Goal: Task Accomplishment & Management: Manage account settings

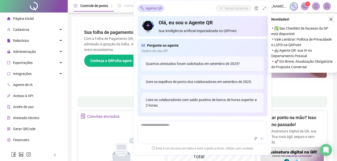
click at [332, 20] on icon "close" at bounding box center [332, 20] width 4 height 4
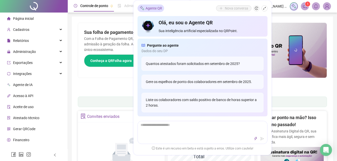
click at [105, 94] on div "Pague o QRPoint com Cartão de Crédito Sua assinatura: mais segurança, prática e…" at bounding box center [202, 161] width 249 height 277
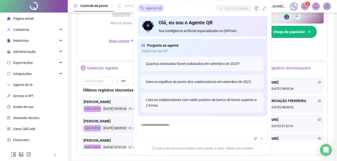
scroll to position [151, 0]
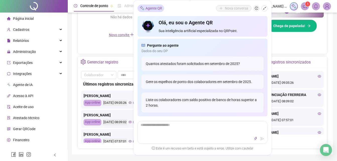
click at [265, 8] on icon "shrink" at bounding box center [265, 9] width 4 height 4
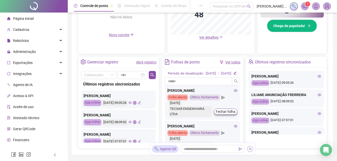
click at [250, 148] on icon "close" at bounding box center [251, 149] width 4 height 4
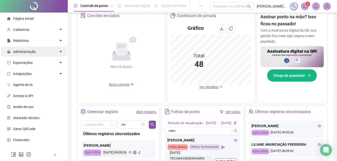
scroll to position [100, 0]
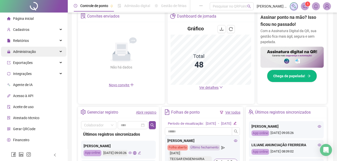
click at [37, 51] on div "Administração" at bounding box center [34, 52] width 66 height 10
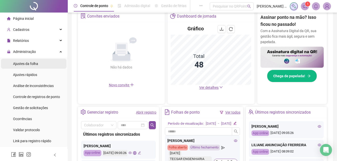
click at [43, 63] on li "Ajustes da folha" at bounding box center [34, 64] width 66 height 10
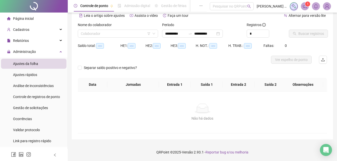
scroll to position [24, 0]
type input "**********"
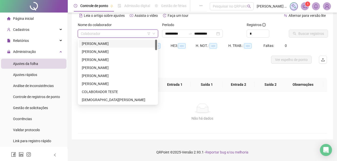
click at [120, 35] on input "search" at bounding box center [116, 34] width 70 height 8
click at [106, 46] on div "[PERSON_NAME]" at bounding box center [118, 44] width 72 height 6
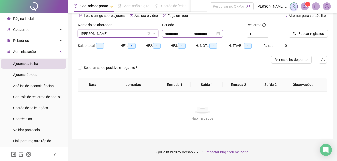
click at [163, 34] on div "**********" at bounding box center [192, 34] width 61 height 8
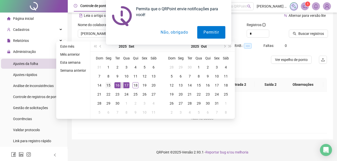
type input "**********"
click at [110, 87] on div "15" at bounding box center [108, 85] width 6 height 6
type input "**********"
click at [145, 84] on div "19" at bounding box center [145, 85] width 6 height 6
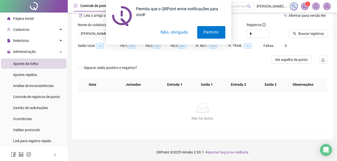
click at [167, 32] on button "Não, obrigado" at bounding box center [174, 32] width 40 height 13
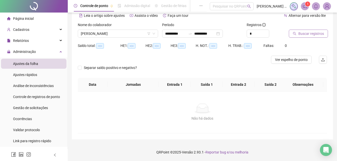
click at [300, 35] on span "Buscar registros" at bounding box center [312, 34] width 26 height 6
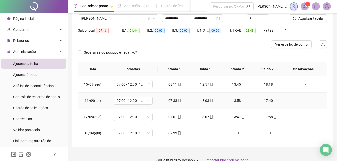
scroll to position [47, 0]
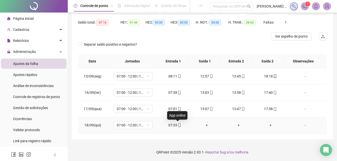
click at [179, 125] on icon "mobile" at bounding box center [180, 126] width 4 height 4
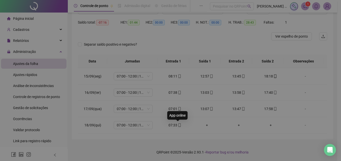
type input "**********"
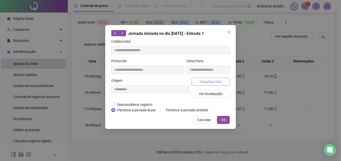
click at [205, 82] on span "Visualizar foto" at bounding box center [210, 82] width 23 height 6
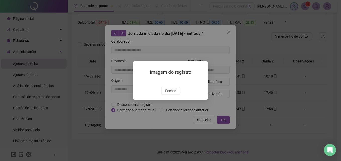
click at [171, 94] on span "Fechar" at bounding box center [170, 91] width 11 height 6
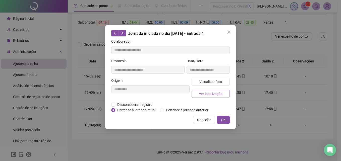
click at [227, 94] on button "Ver localização" at bounding box center [211, 94] width 38 height 8
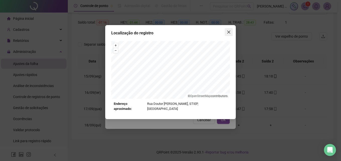
click at [228, 35] on button "Close" at bounding box center [229, 32] width 8 height 8
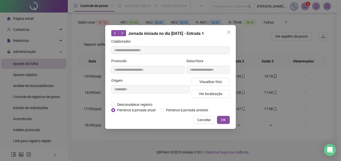
click at [228, 120] on button "OK" at bounding box center [223, 120] width 13 height 8
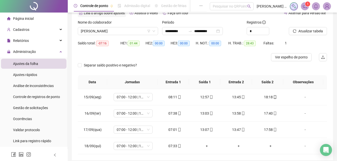
scroll to position [0, 0]
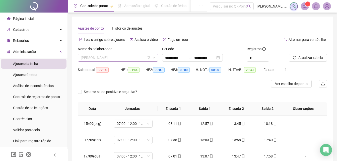
click at [134, 61] on span "[PERSON_NAME]" at bounding box center [118, 58] width 74 height 8
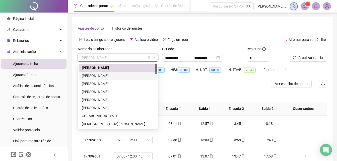
click at [98, 76] on div "[PERSON_NAME]" at bounding box center [118, 76] width 72 height 6
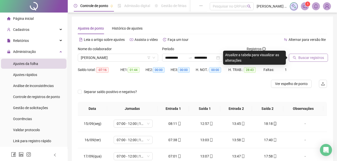
click at [312, 58] on span "Buscar registros" at bounding box center [312, 58] width 26 height 6
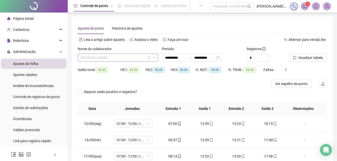
click at [141, 61] on span "[PERSON_NAME]" at bounding box center [118, 58] width 74 height 8
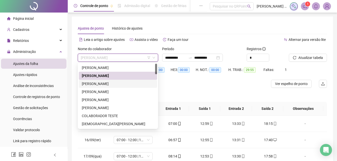
drag, startPoint x: 106, startPoint y: 84, endPoint x: 178, endPoint y: 81, distance: 71.7
click at [107, 84] on div "[PERSON_NAME]" at bounding box center [118, 84] width 72 height 6
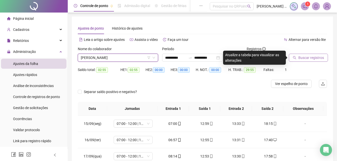
click at [313, 56] on span "Buscar registros" at bounding box center [312, 58] width 26 height 6
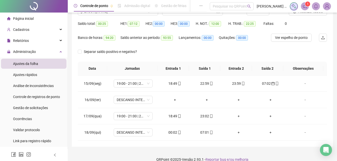
scroll to position [54, 0]
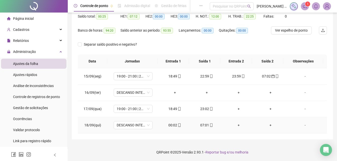
click at [178, 124] on icon "mobile" at bounding box center [180, 126] width 4 height 4
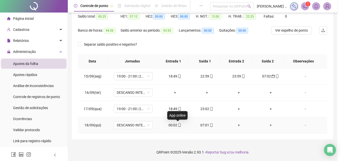
type input "**********"
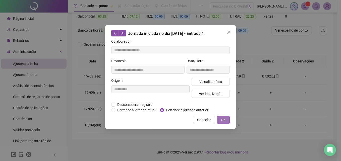
click at [221, 121] on button "OK" at bounding box center [223, 120] width 13 height 8
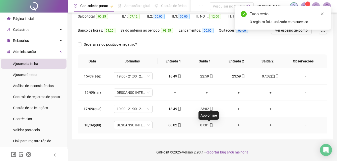
click at [210, 125] on icon "mobile" at bounding box center [212, 126] width 4 height 4
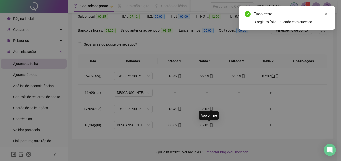
type input "**********"
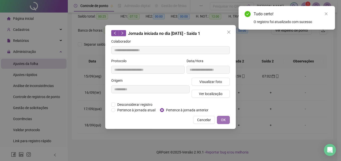
click at [221, 119] on span "OK" at bounding box center [223, 120] width 5 height 6
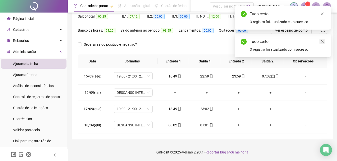
click at [322, 41] on icon "close" at bounding box center [323, 42] width 4 height 4
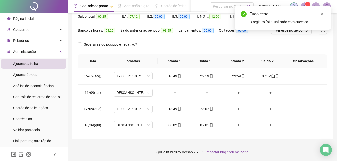
drag, startPoint x: 323, startPoint y: 13, endPoint x: 322, endPoint y: 20, distance: 7.1
click at [322, 14] on icon "close" at bounding box center [323, 14] width 4 height 4
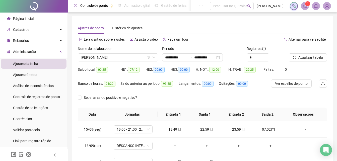
scroll to position [0, 0]
click at [314, 56] on span "Atualizar tabela" at bounding box center [311, 58] width 25 height 6
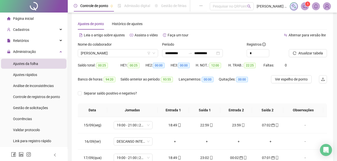
scroll to position [3, 0]
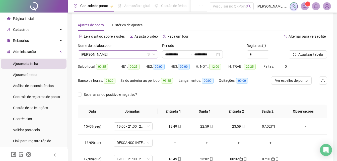
click at [128, 56] on span "[PERSON_NAME]" at bounding box center [118, 55] width 74 height 8
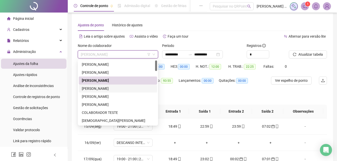
click at [118, 89] on div "[PERSON_NAME]" at bounding box center [118, 89] width 72 height 6
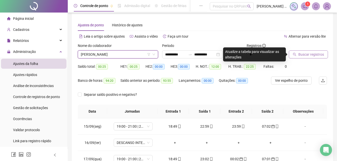
click at [307, 53] on span "Buscar registros" at bounding box center [312, 55] width 26 height 6
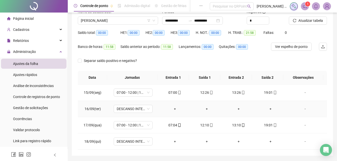
scroll to position [28, 0]
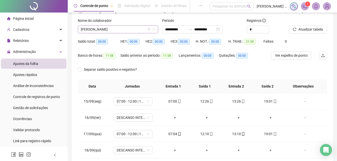
click at [131, 30] on span "[PERSON_NAME]" at bounding box center [118, 30] width 74 height 8
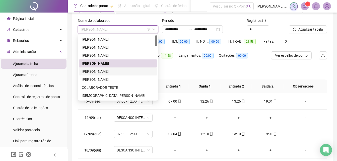
click at [114, 73] on div "[PERSON_NAME]" at bounding box center [118, 72] width 72 height 6
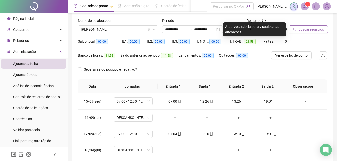
click at [311, 28] on span "Buscar registros" at bounding box center [312, 30] width 26 height 6
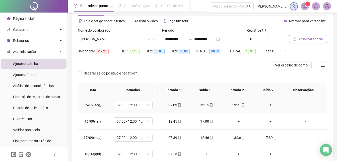
scroll to position [0, 0]
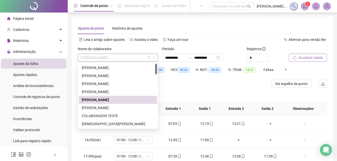
click at [138, 57] on span "[PERSON_NAME]" at bounding box center [118, 58] width 74 height 8
drag, startPoint x: 102, startPoint y: 107, endPoint x: 160, endPoint y: 106, distance: 58.3
click at [118, 108] on div "[PERSON_NAME]" at bounding box center [118, 108] width 72 height 6
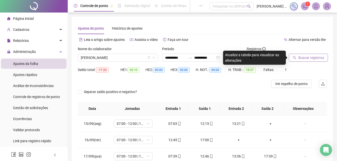
click at [308, 54] on button "Buscar registros" at bounding box center [308, 58] width 39 height 8
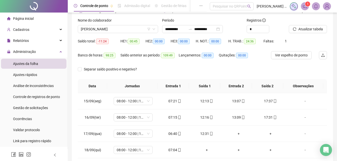
scroll to position [28, 0]
click at [133, 30] on span "[PERSON_NAME]" at bounding box center [118, 30] width 74 height 8
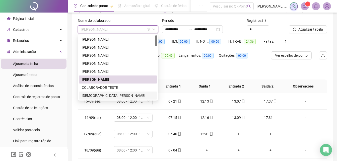
click at [110, 96] on div "[DEMOGRAPHIC_DATA][PERSON_NAME]" at bounding box center [118, 96] width 72 height 6
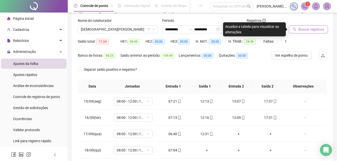
click at [309, 30] on span "Buscar registros" at bounding box center [312, 30] width 26 height 6
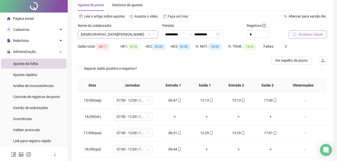
scroll to position [0, 0]
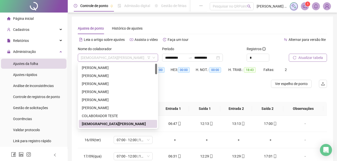
click at [133, 58] on span "[DEMOGRAPHIC_DATA][PERSON_NAME]" at bounding box center [118, 58] width 74 height 8
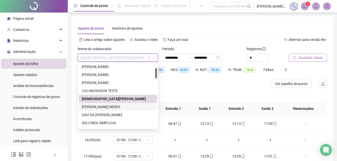
click at [108, 108] on div "[PERSON_NAME] NERES" at bounding box center [118, 107] width 72 height 6
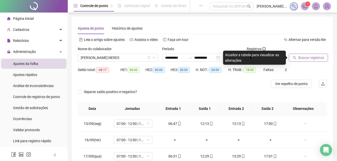
click at [305, 61] on button "Buscar registros" at bounding box center [308, 58] width 39 height 8
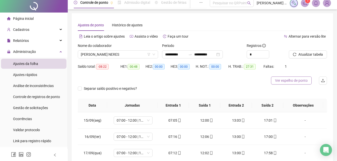
scroll to position [47, 0]
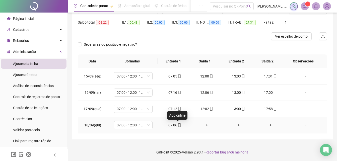
click at [178, 126] on icon "mobile" at bounding box center [180, 126] width 4 height 4
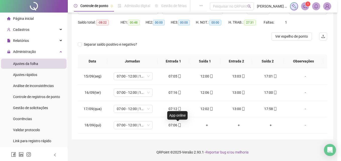
type input "**********"
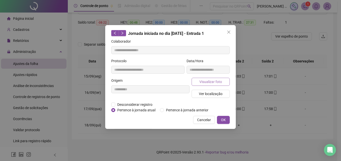
click at [204, 80] on span "Visualizar foto" at bounding box center [210, 82] width 23 height 6
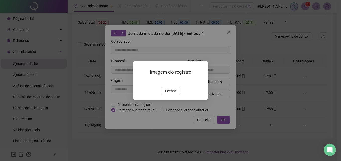
drag, startPoint x: 167, startPoint y: 118, endPoint x: 222, endPoint y: 98, distance: 58.2
click at [171, 94] on span "Fechar" at bounding box center [170, 91] width 11 height 6
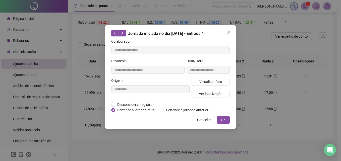
click at [220, 94] on span "Ver localização" at bounding box center [211, 94] width 24 height 6
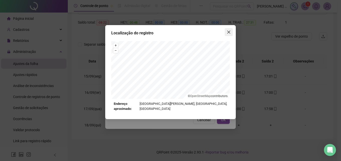
click at [232, 32] on div "Localização do registro + – ⇧ › © OpenStreetMap contributors. Endereço aproxima…" at bounding box center [170, 72] width 131 height 94
drag, startPoint x: 232, startPoint y: 32, endPoint x: 246, endPoint y: 88, distance: 58.4
click at [228, 32] on icon "close" at bounding box center [229, 32] width 4 height 4
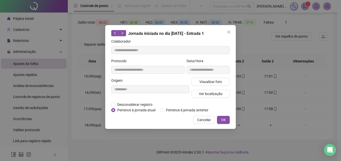
click at [225, 117] on button "OK" at bounding box center [223, 120] width 13 height 8
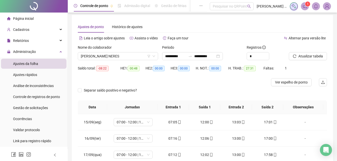
scroll to position [0, 0]
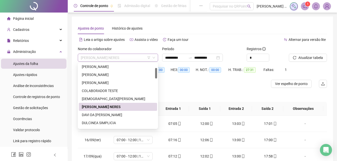
click at [121, 59] on span "[PERSON_NAME] NERES" at bounding box center [118, 58] width 74 height 8
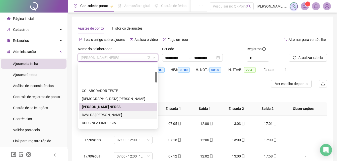
scroll to position [50, 0]
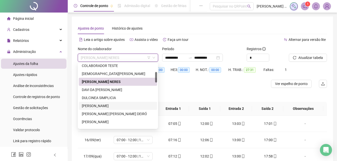
drag, startPoint x: 105, startPoint y: 108, endPoint x: 108, endPoint y: 105, distance: 3.4
click at [105, 108] on div "[PERSON_NAME]" at bounding box center [118, 106] width 72 height 6
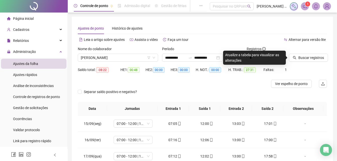
click at [305, 62] on div "Buscar registros" at bounding box center [308, 56] width 42 height 20
click at [300, 58] on span "Buscar registros" at bounding box center [312, 58] width 26 height 6
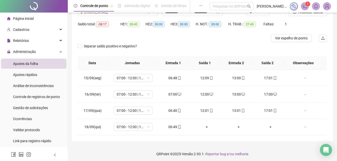
scroll to position [47, 0]
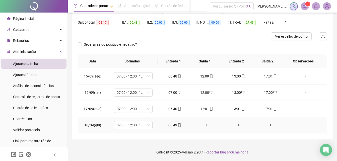
click at [178, 127] on icon "mobile" at bounding box center [180, 126] width 4 height 4
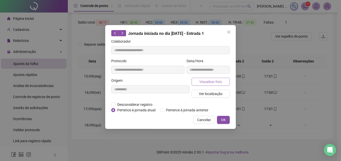
click at [212, 83] on span "Visualizar foto" at bounding box center [210, 82] width 23 height 6
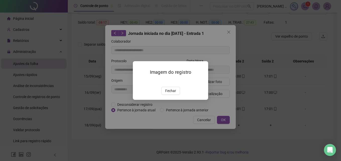
type input "**********"
click at [170, 94] on span "Fechar" at bounding box center [170, 91] width 11 height 6
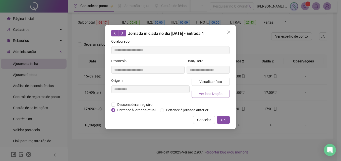
click at [217, 95] on span "Ver localização" at bounding box center [211, 94] width 24 height 6
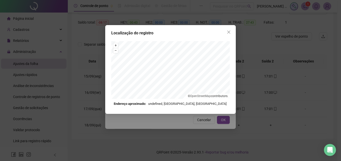
click at [228, 34] on button "Close" at bounding box center [229, 32] width 8 height 8
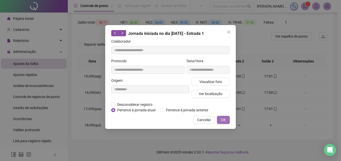
click at [226, 120] on button "OK" at bounding box center [223, 120] width 13 height 8
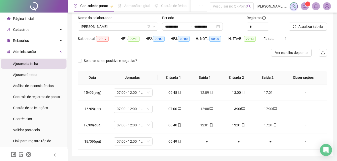
scroll to position [22, 0]
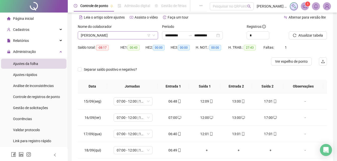
click at [137, 35] on span "[PERSON_NAME]" at bounding box center [118, 36] width 74 height 8
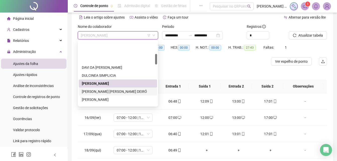
scroll to position [75, 0]
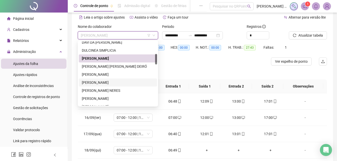
click at [115, 83] on div "[PERSON_NAME]" at bounding box center [118, 83] width 72 height 6
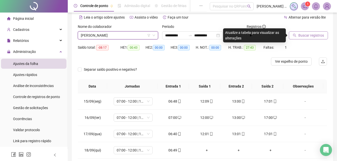
click at [319, 37] on span "Buscar registros" at bounding box center [312, 36] width 26 height 6
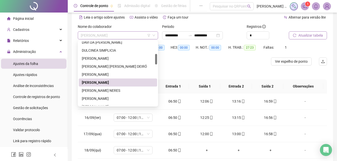
click at [134, 37] on span "[PERSON_NAME]" at bounding box center [118, 36] width 74 height 8
click at [235, 63] on div at bounding box center [171, 62] width 187 height 8
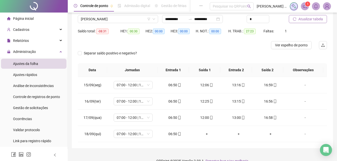
scroll to position [47, 0]
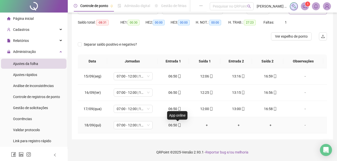
drag, startPoint x: 178, startPoint y: 125, endPoint x: 177, endPoint y: 119, distance: 6.2
click at [178, 125] on icon "mobile" at bounding box center [180, 126] width 4 height 4
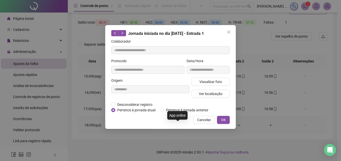
type input "**********"
click at [217, 82] on span "Visualizar foto" at bounding box center [210, 82] width 23 height 6
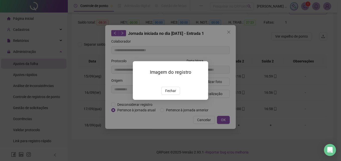
click at [171, 94] on span "Fechar" at bounding box center [170, 91] width 11 height 6
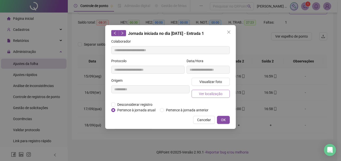
click at [217, 94] on span "Ver localização" at bounding box center [211, 94] width 24 height 6
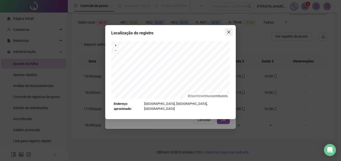
click at [229, 32] on icon "close" at bounding box center [228, 32] width 3 height 3
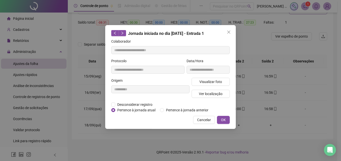
drag, startPoint x: 226, startPoint y: 119, endPoint x: 219, endPoint y: 129, distance: 13.0
click at [221, 125] on div "**********" at bounding box center [170, 77] width 131 height 104
click at [224, 119] on span "OK" at bounding box center [223, 120] width 5 height 6
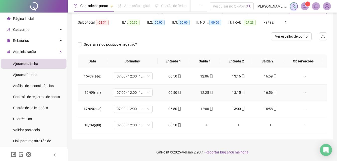
scroll to position [0, 0]
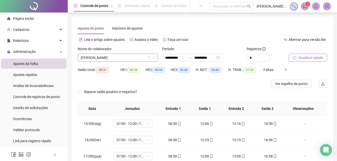
click at [137, 61] on span "[PERSON_NAME]" at bounding box center [118, 58] width 74 height 8
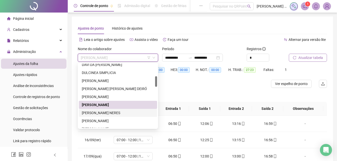
click at [116, 113] on div "[PERSON_NAME] NERES" at bounding box center [118, 113] width 72 height 6
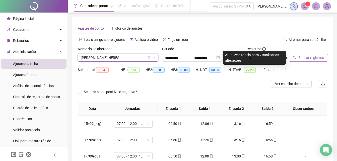
click at [313, 57] on span "Buscar registros" at bounding box center [312, 58] width 26 height 6
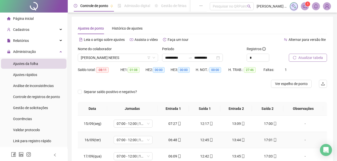
click at [229, 140] on td "13:44" at bounding box center [239, 140] width 32 height 16
click at [141, 59] on span "[PERSON_NAME] NERES" at bounding box center [118, 58] width 74 height 8
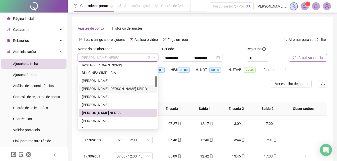
scroll to position [100, 0]
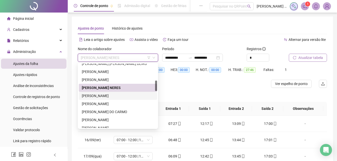
click at [113, 95] on div "[PERSON_NAME]" at bounding box center [118, 96] width 72 height 6
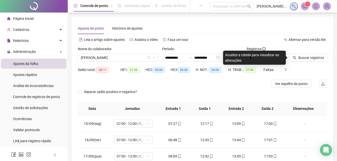
drag, startPoint x: 305, startPoint y: 57, endPoint x: 226, endPoint y: 156, distance: 127.1
click at [296, 66] on div "Buscar registros" at bounding box center [308, 56] width 42 height 20
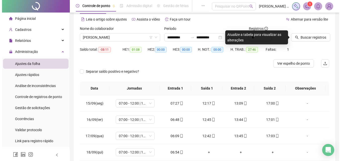
scroll to position [47, 0]
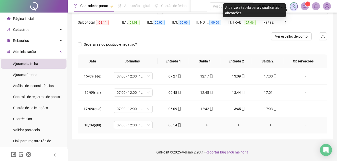
click at [177, 125] on span "mobile" at bounding box center [179, 126] width 4 height 4
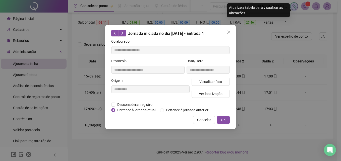
type input "**********"
click at [201, 83] on span "Visualizar foto" at bounding box center [210, 82] width 23 height 6
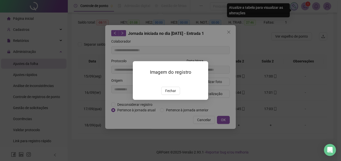
click at [176, 95] on button "Fechar" at bounding box center [170, 91] width 19 height 8
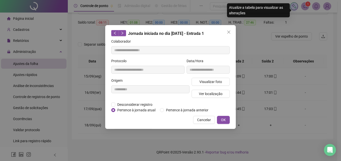
drag, startPoint x: 224, startPoint y: 122, endPoint x: 235, endPoint y: 112, distance: 14.9
click at [223, 121] on span "OK" at bounding box center [223, 120] width 5 height 6
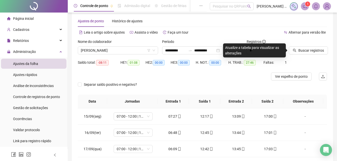
scroll to position [0, 0]
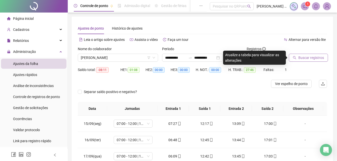
click at [305, 58] on span "Buscar registros" at bounding box center [312, 58] width 26 height 6
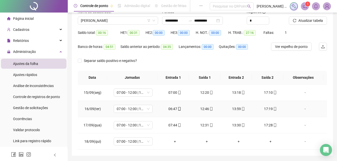
scroll to position [28, 0]
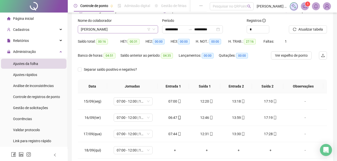
click at [126, 31] on span "[PERSON_NAME]" at bounding box center [118, 30] width 74 height 8
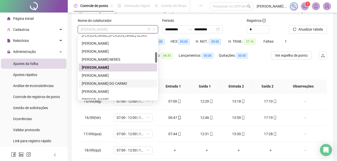
drag, startPoint x: 103, startPoint y: 84, endPoint x: 341, endPoint y: 25, distance: 245.0
click at [103, 83] on div "[PERSON_NAME] DO CARMO" at bounding box center [118, 84] width 72 height 6
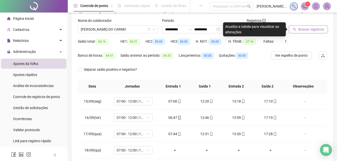
click at [314, 30] on span "Buscar registros" at bounding box center [312, 30] width 26 height 6
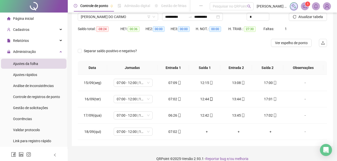
scroll to position [47, 0]
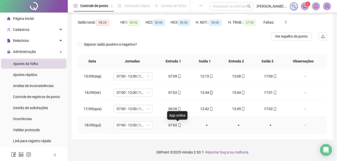
click at [178, 126] on icon "mobile" at bounding box center [180, 126] width 4 height 4
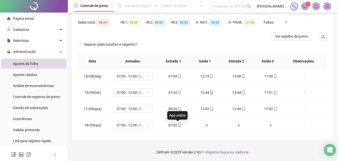
type input "**********"
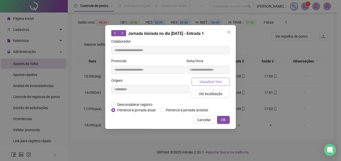
click at [203, 80] on span "Visualizar foto" at bounding box center [210, 82] width 23 height 6
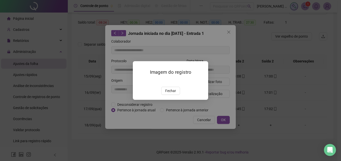
drag, startPoint x: 175, startPoint y: 123, endPoint x: 173, endPoint y: 120, distance: 3.2
click at [173, 95] on button "Fechar" at bounding box center [170, 91] width 19 height 8
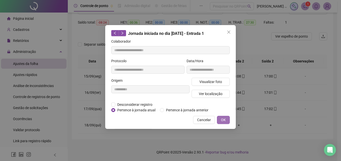
click at [219, 119] on button "OK" at bounding box center [223, 120] width 13 height 8
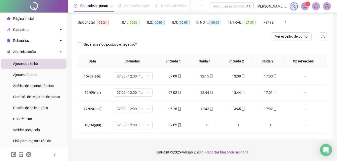
scroll to position [0, 0]
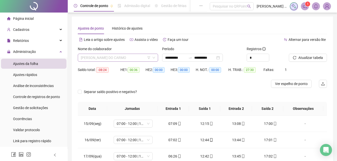
click at [136, 59] on span "[PERSON_NAME] DO CARMO" at bounding box center [118, 58] width 74 height 8
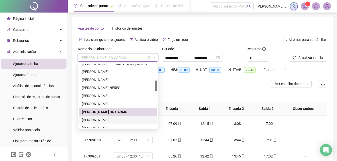
drag, startPoint x: 98, startPoint y: 123, endPoint x: 126, endPoint y: 119, distance: 28.1
click at [98, 122] on div "[PERSON_NAME]" at bounding box center [118, 120] width 72 height 6
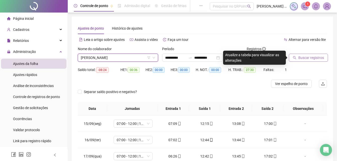
click at [305, 60] on span "Buscar registros" at bounding box center [312, 58] width 26 height 6
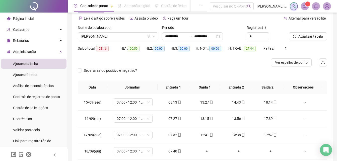
scroll to position [47, 0]
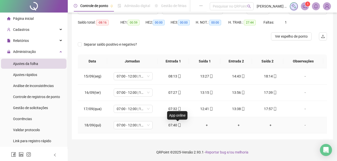
click at [179, 126] on icon "mobile" at bounding box center [180, 126] width 2 height 4
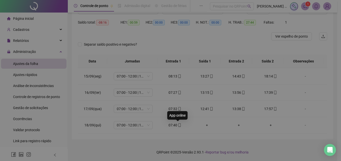
type input "**********"
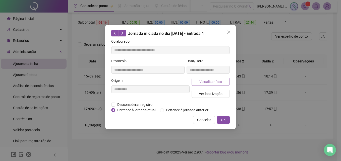
click at [207, 82] on span "Visualizar foto" at bounding box center [210, 82] width 23 height 6
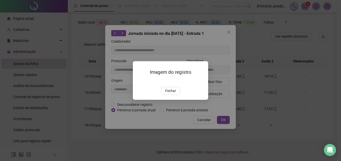
drag, startPoint x: 170, startPoint y: 121, endPoint x: 200, endPoint y: 113, distance: 31.0
click at [171, 94] on span "Fechar" at bounding box center [170, 91] width 11 height 6
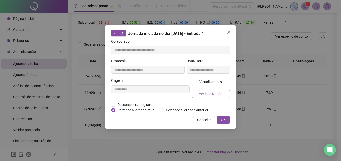
click at [213, 94] on span "Ver localização" at bounding box center [211, 94] width 24 height 6
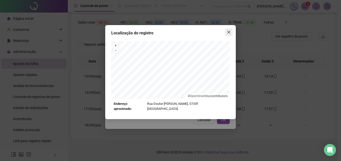
drag, startPoint x: 228, startPoint y: 33, endPoint x: 243, endPoint y: 104, distance: 72.3
click at [228, 34] on icon "close" at bounding box center [229, 32] width 4 height 4
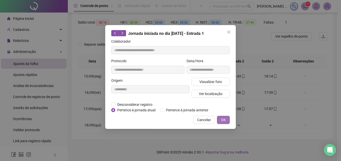
drag, startPoint x: 226, startPoint y: 120, endPoint x: 232, endPoint y: 116, distance: 7.0
click at [226, 120] on button "OK" at bounding box center [223, 120] width 13 height 8
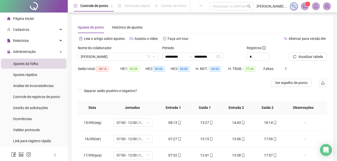
scroll to position [0, 0]
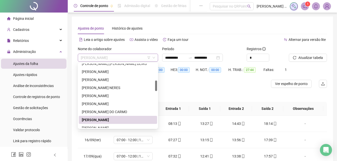
click at [138, 56] on span "[PERSON_NAME]" at bounding box center [118, 58] width 74 height 8
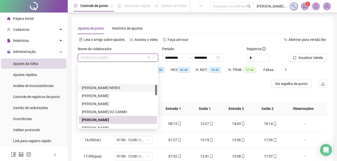
scroll to position [126, 0]
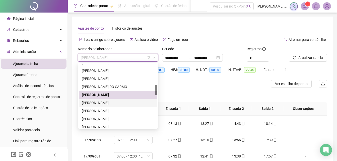
drag, startPoint x: 105, startPoint y: 103, endPoint x: 272, endPoint y: 69, distance: 170.8
click at [106, 102] on div "[PERSON_NAME]" at bounding box center [118, 103] width 72 height 6
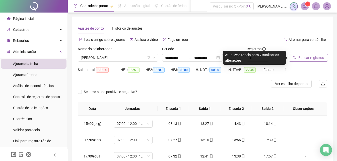
click at [307, 58] on span "Buscar registros" at bounding box center [312, 58] width 26 height 6
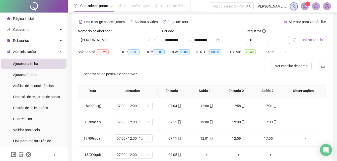
scroll to position [47, 0]
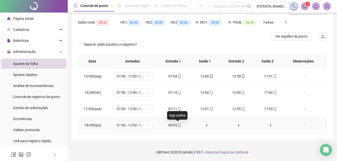
click at [178, 125] on icon "mobile" at bounding box center [180, 126] width 4 height 4
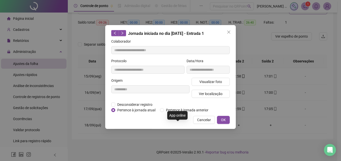
type input "**********"
click at [207, 80] on span "Visualizar foto" at bounding box center [210, 82] width 23 height 6
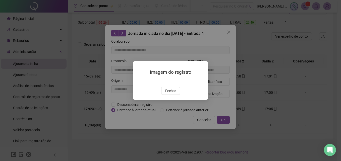
drag, startPoint x: 151, startPoint y: 94, endPoint x: 154, endPoint y: 92, distance: 3.0
click at [139, 81] on img at bounding box center [139, 81] width 0 height 0
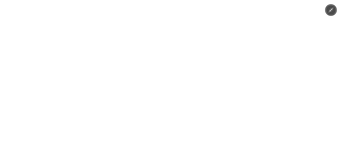
drag, startPoint x: 289, startPoint y: 90, endPoint x: 202, endPoint y: 134, distance: 97.4
click at [286, 94] on div at bounding box center [170, 80] width 341 height 161
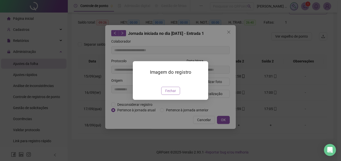
click at [173, 94] on span "Fechar" at bounding box center [170, 91] width 11 height 6
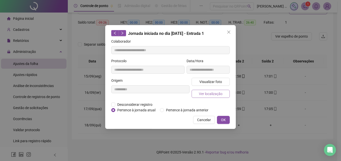
click at [217, 93] on span "Ver localização" at bounding box center [211, 94] width 24 height 6
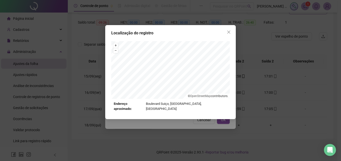
drag, startPoint x: 228, startPoint y: 32, endPoint x: 222, endPoint y: 78, distance: 46.1
click at [228, 32] on icon "close" at bounding box center [228, 32] width 3 height 3
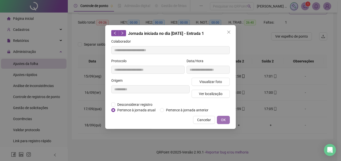
click at [223, 119] on span "OK" at bounding box center [223, 120] width 5 height 6
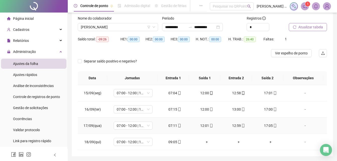
scroll to position [0, 0]
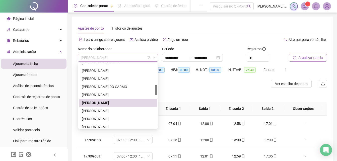
click at [131, 54] on span "[PERSON_NAME]" at bounding box center [118, 58] width 74 height 8
click at [103, 113] on div "[PERSON_NAME]" at bounding box center [118, 111] width 72 height 6
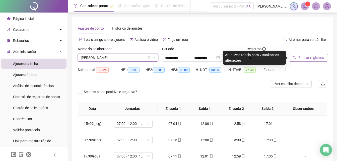
click at [322, 57] on span "Buscar registros" at bounding box center [312, 58] width 26 height 6
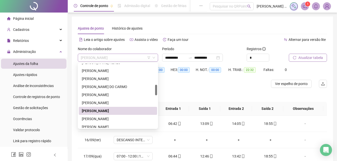
click at [139, 58] on span "[PERSON_NAME]" at bounding box center [118, 58] width 74 height 8
click at [107, 121] on div "[PERSON_NAME]" at bounding box center [118, 119] width 72 height 6
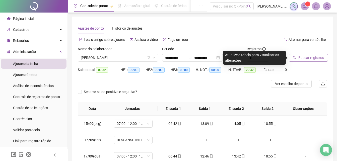
click at [303, 58] on span "Buscar registros" at bounding box center [312, 58] width 26 height 6
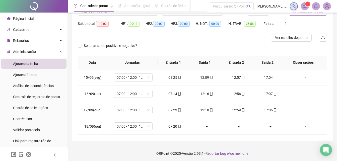
scroll to position [47, 0]
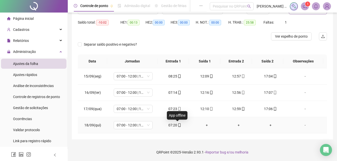
click at [179, 126] on icon "mobile" at bounding box center [180, 126] width 4 height 4
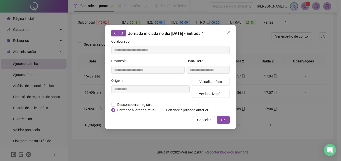
type input "**********"
click at [204, 83] on span "Visualizar foto" at bounding box center [210, 82] width 23 height 6
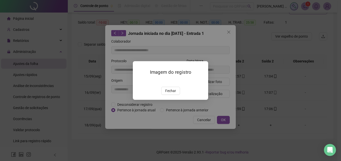
click at [172, 100] on div "Imagem do registro Fechar" at bounding box center [170, 80] width 75 height 38
drag, startPoint x: 171, startPoint y: 119, endPoint x: 206, endPoint y: 96, distance: 42.8
click at [170, 94] on span "Fechar" at bounding box center [170, 91] width 11 height 6
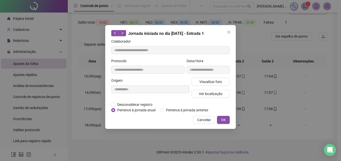
drag, startPoint x: 208, startPoint y: 100, endPoint x: 208, endPoint y: 95, distance: 5.0
click at [208, 100] on div "Visualizar foto Ver localização" at bounding box center [211, 90] width 40 height 24
click at [208, 95] on span "Ver localização" at bounding box center [211, 94] width 24 height 6
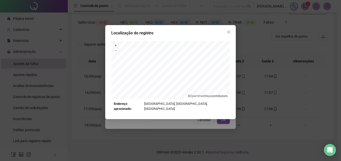
drag, startPoint x: 229, startPoint y: 30, endPoint x: 212, endPoint y: 42, distance: 21.1
click at [229, 31] on icon "close" at bounding box center [229, 32] width 4 height 4
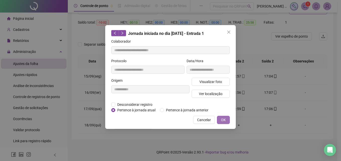
click at [224, 122] on span "OK" at bounding box center [223, 120] width 5 height 6
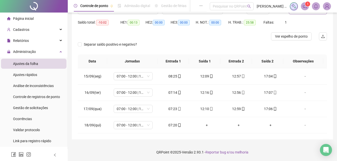
scroll to position [0, 0]
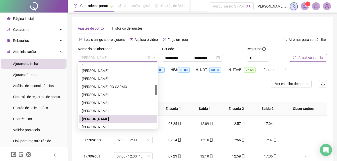
click at [139, 58] on span "[PERSON_NAME]" at bounding box center [118, 58] width 74 height 8
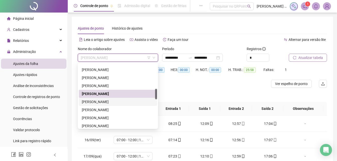
click at [112, 104] on div "[PERSON_NAME]" at bounding box center [118, 102] width 72 height 6
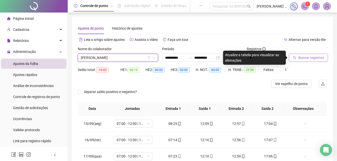
click at [312, 60] on span "Buscar registros" at bounding box center [312, 58] width 26 height 6
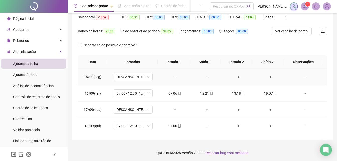
scroll to position [54, 0]
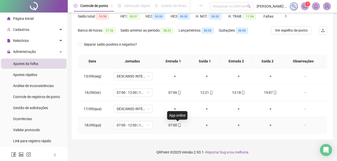
click at [179, 126] on icon "mobile" at bounding box center [180, 126] width 2 height 4
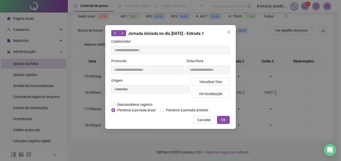
type input "**********"
click at [209, 84] on span "Visualizar foto" at bounding box center [210, 82] width 23 height 6
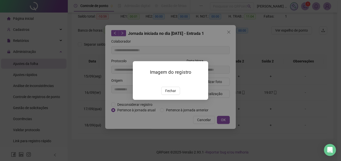
drag, startPoint x: 172, startPoint y: 121, endPoint x: 221, endPoint y: 95, distance: 55.9
click at [173, 94] on span "Fechar" at bounding box center [170, 91] width 11 height 6
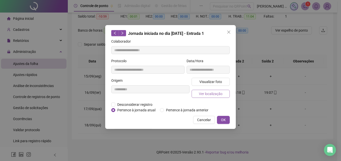
click at [221, 94] on span "Ver localização" at bounding box center [211, 94] width 24 height 6
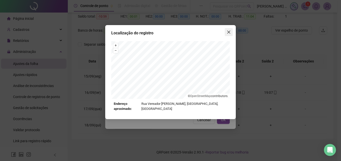
click at [229, 34] on icon "close" at bounding box center [229, 32] width 4 height 4
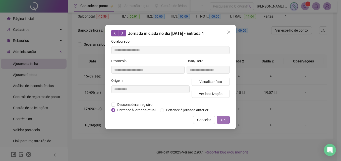
click at [226, 120] on button "OK" at bounding box center [223, 120] width 13 height 8
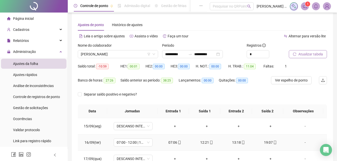
scroll to position [0, 0]
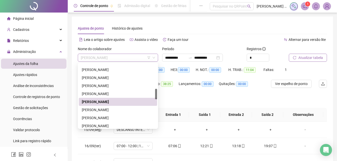
click at [127, 59] on span "[PERSON_NAME]" at bounding box center [118, 58] width 74 height 8
click at [107, 119] on div "[PERSON_NAME]" at bounding box center [118, 118] width 72 height 6
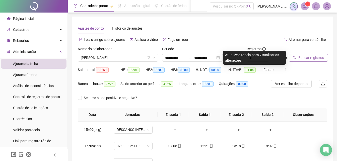
click at [314, 62] on div "Buscar registros" at bounding box center [308, 56] width 42 height 20
click at [313, 58] on span "Buscar registros" at bounding box center [312, 58] width 26 height 6
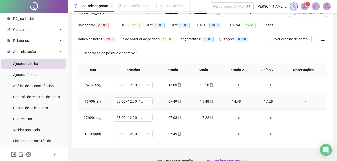
scroll to position [54, 0]
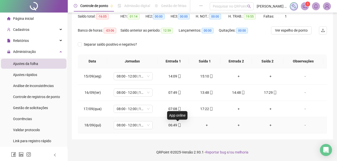
click at [178, 127] on icon "mobile" at bounding box center [180, 126] width 4 height 4
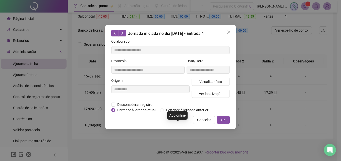
type input "**********"
click at [213, 84] on span "Visualizar foto" at bounding box center [210, 82] width 23 height 6
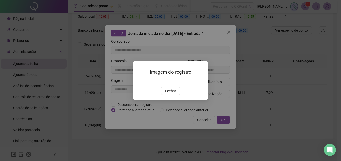
drag, startPoint x: 166, startPoint y: 118, endPoint x: 177, endPoint y: 121, distance: 11.9
click at [167, 94] on span "Fechar" at bounding box center [170, 91] width 11 height 6
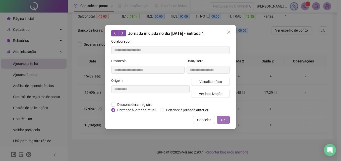
click at [223, 121] on span "OK" at bounding box center [223, 120] width 5 height 6
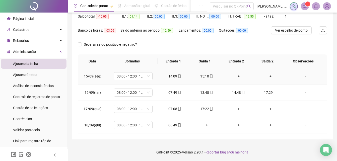
click at [234, 77] on div "+" at bounding box center [239, 77] width 24 height 6
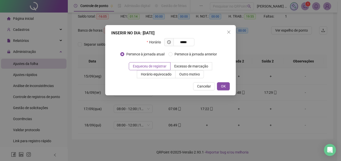
type input "*****"
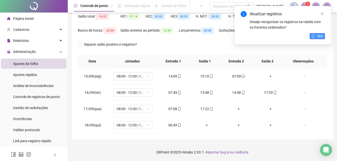
click at [319, 33] on span "Sim" at bounding box center [321, 36] width 6 height 6
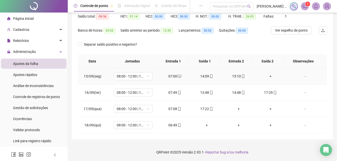
click at [267, 76] on div "+" at bounding box center [271, 77] width 24 height 6
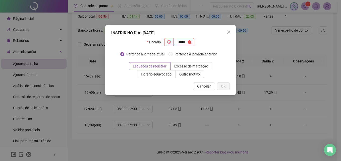
type input "*****"
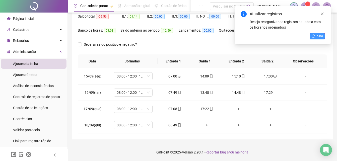
click at [321, 36] on span "Sim" at bounding box center [321, 36] width 6 height 6
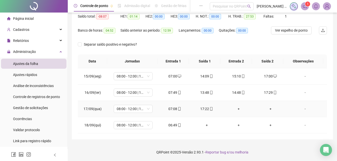
click at [237, 110] on div "+" at bounding box center [239, 109] width 24 height 6
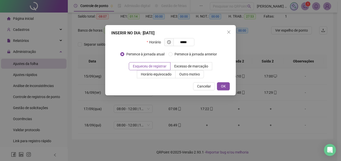
type input "*****"
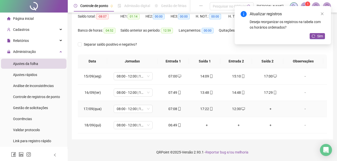
click at [267, 110] on div "+" at bounding box center [271, 109] width 24 height 6
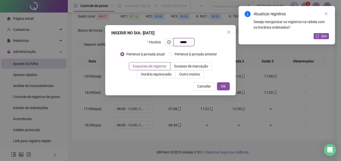
type input "*****"
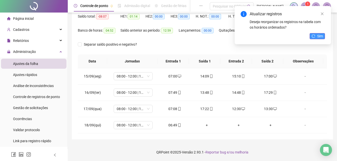
click at [321, 36] on span "Sim" at bounding box center [321, 36] width 6 height 6
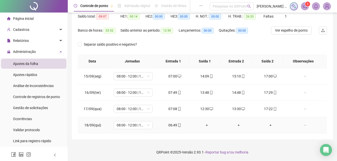
click at [178, 125] on icon "mobile" at bounding box center [180, 126] width 4 height 4
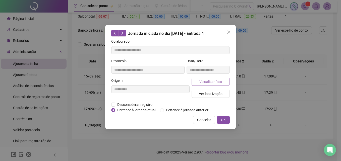
click at [197, 81] on button "Visualizar foto" at bounding box center [211, 82] width 38 height 8
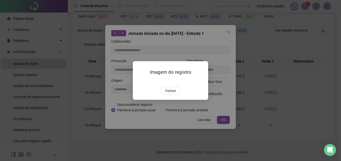
drag, startPoint x: 172, startPoint y: 119, endPoint x: 216, endPoint y: 124, distance: 45.0
click at [172, 94] on span "Fechar" at bounding box center [170, 91] width 11 height 6
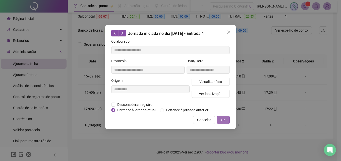
click at [222, 121] on span "OK" at bounding box center [223, 120] width 5 height 6
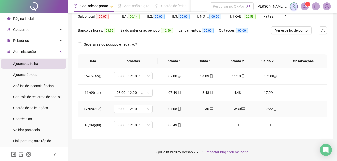
click at [179, 111] on icon "mobile" at bounding box center [180, 109] width 2 height 4
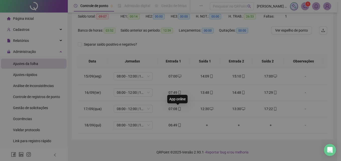
type input "**********"
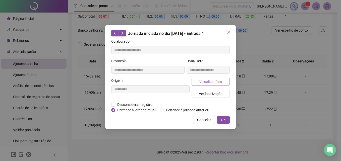
click at [206, 83] on span "Visualizar foto" at bounding box center [210, 82] width 23 height 6
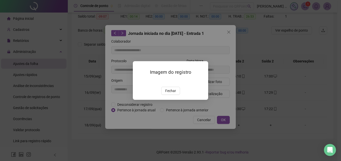
drag, startPoint x: 166, startPoint y: 120, endPoint x: 207, endPoint y: 102, distance: 44.9
click at [167, 94] on span "Fechar" at bounding box center [170, 91] width 11 height 6
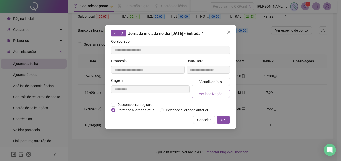
click at [211, 94] on span "Ver localização" at bounding box center [211, 94] width 24 height 6
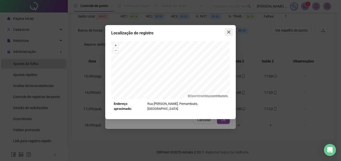
click at [232, 31] on span "Close" at bounding box center [229, 32] width 8 height 4
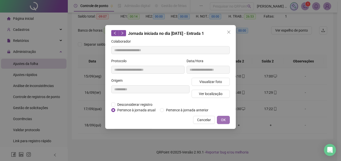
click at [226, 120] on button "OK" at bounding box center [223, 120] width 13 height 8
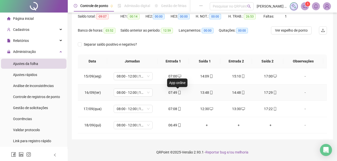
click at [178, 94] on icon "mobile" at bounding box center [180, 93] width 4 height 4
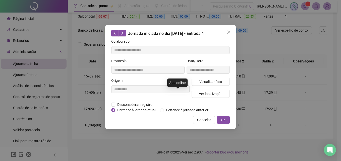
type input "**********"
click at [197, 81] on button "Visualizar foto" at bounding box center [211, 82] width 38 height 8
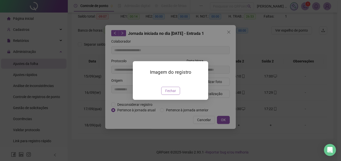
click at [177, 95] on button "Fechar" at bounding box center [170, 91] width 19 height 8
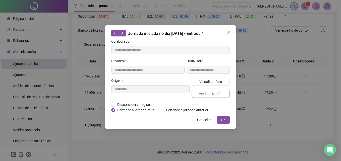
click at [217, 95] on span "Ver localização" at bounding box center [211, 94] width 24 height 6
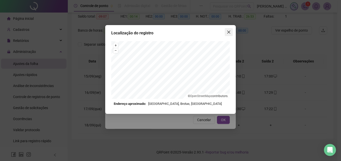
click at [229, 34] on icon "close" at bounding box center [229, 32] width 4 height 4
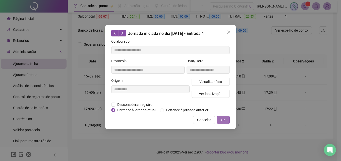
click at [226, 120] on button "OK" at bounding box center [223, 120] width 13 height 8
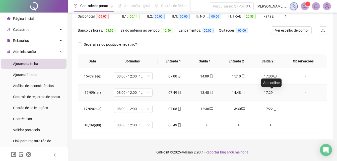
click at [274, 91] on icon "mobile" at bounding box center [276, 93] width 4 height 4
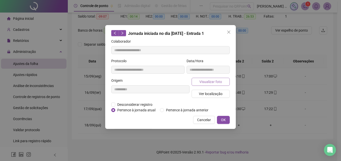
click at [218, 82] on span "Visualizar foto" at bounding box center [210, 82] width 23 height 6
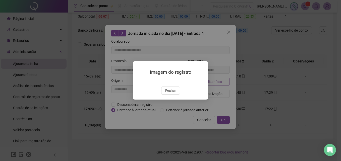
type input "**********"
drag, startPoint x: 169, startPoint y: 118, endPoint x: 208, endPoint y: 92, distance: 46.7
click at [170, 94] on span "Fechar" at bounding box center [170, 91] width 11 height 6
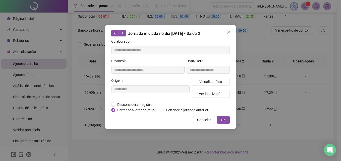
click at [210, 91] on span "Ver localização" at bounding box center [211, 94] width 24 height 6
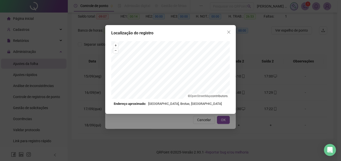
drag, startPoint x: 230, startPoint y: 32, endPoint x: 233, endPoint y: 69, distance: 37.0
click at [231, 32] on icon "close" at bounding box center [229, 32] width 4 height 4
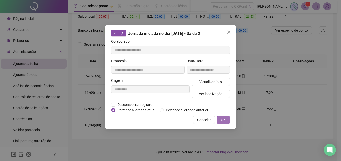
click at [227, 119] on button "OK" at bounding box center [223, 120] width 13 height 8
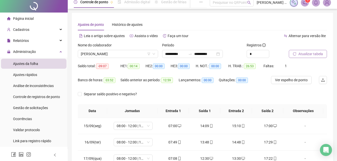
scroll to position [0, 0]
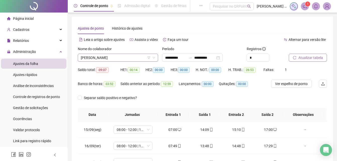
click at [132, 57] on span "[PERSON_NAME]" at bounding box center [118, 58] width 74 height 8
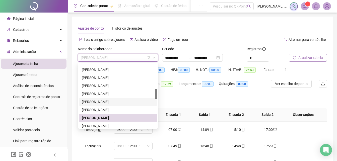
scroll to position [176, 0]
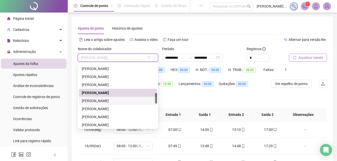
click at [96, 103] on div "[PERSON_NAME]" at bounding box center [118, 101] width 72 height 6
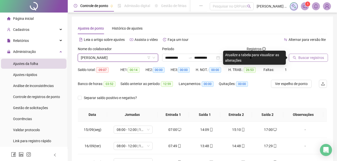
click at [314, 59] on span "Buscar registros" at bounding box center [312, 58] width 26 height 6
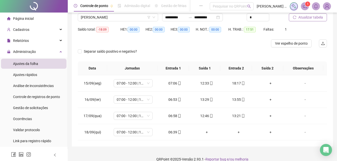
scroll to position [47, 0]
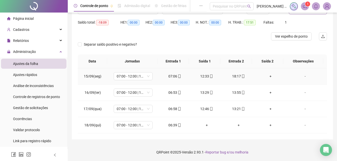
click at [267, 77] on div "+" at bounding box center [271, 77] width 24 height 6
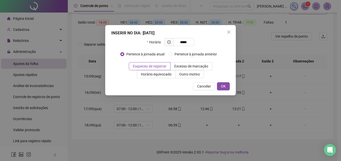
type input "*****"
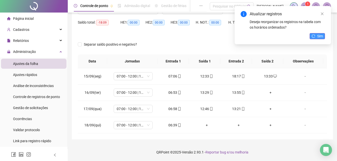
click at [320, 35] on span "Sim" at bounding box center [321, 36] width 6 height 6
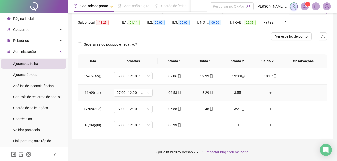
click at [268, 92] on div "+" at bounding box center [271, 93] width 24 height 6
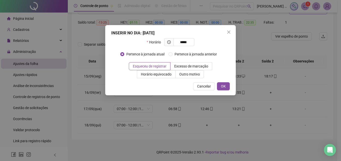
type input "*****"
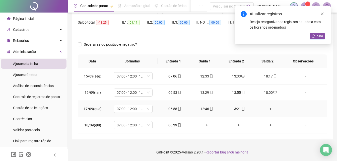
click at [267, 110] on div "+" at bounding box center [271, 109] width 24 height 6
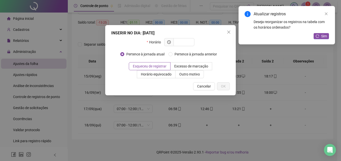
drag, startPoint x: 288, startPoint y: 50, endPoint x: 291, endPoint y: 47, distance: 4.3
click at [288, 49] on div "INSERIR NO DIA : [DATE] Horário Pertence à jornada atual Pertence à jornada ant…" at bounding box center [170, 80] width 341 height 161
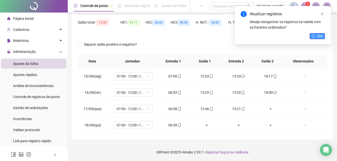
click at [322, 37] on span "Sim" at bounding box center [321, 36] width 6 height 6
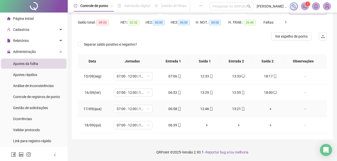
click at [268, 108] on div "+" at bounding box center [271, 109] width 24 height 6
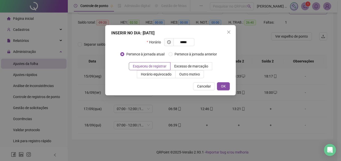
type input "*****"
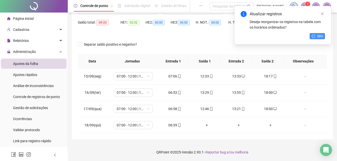
click at [317, 37] on button "Sim" at bounding box center [317, 36] width 15 height 6
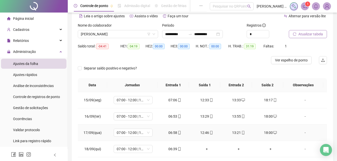
scroll to position [0, 0]
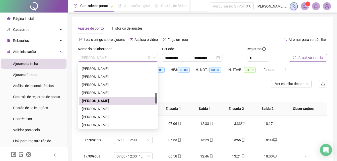
click at [143, 56] on span "[PERSON_NAME]" at bounding box center [118, 58] width 74 height 8
click at [116, 110] on div "[PERSON_NAME]" at bounding box center [118, 109] width 72 height 6
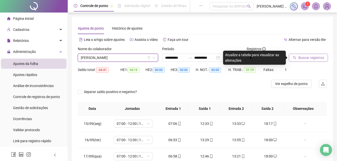
click at [307, 57] on span "Buscar registros" at bounding box center [312, 58] width 26 height 6
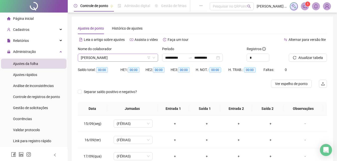
click at [126, 59] on span "[PERSON_NAME]" at bounding box center [118, 58] width 74 height 8
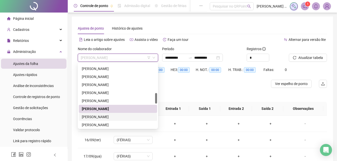
click at [111, 118] on div "[PERSON_NAME]" at bounding box center [118, 117] width 72 height 6
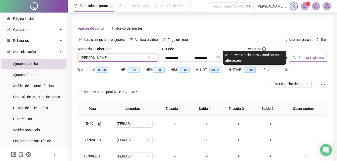
click at [311, 58] on span "Buscar registros" at bounding box center [312, 58] width 26 height 6
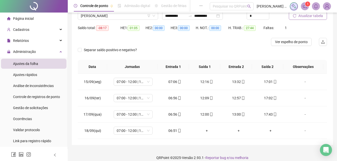
scroll to position [47, 0]
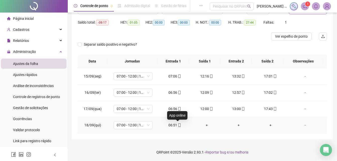
click at [178, 126] on icon "mobile" at bounding box center [180, 126] width 4 height 4
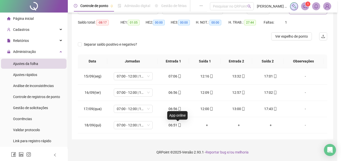
type input "**********"
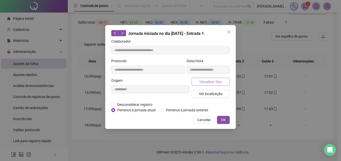
click at [204, 84] on button "Visualizar foto" at bounding box center [211, 82] width 38 height 8
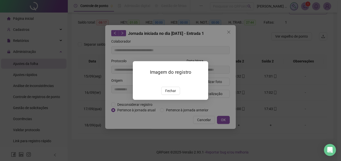
click at [168, 94] on span "Fechar" at bounding box center [170, 91] width 11 height 6
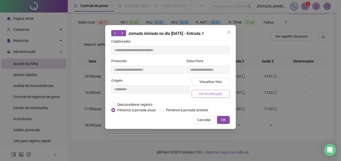
click at [223, 93] on button "Ver localização" at bounding box center [211, 94] width 38 height 8
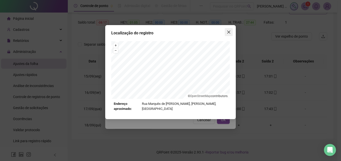
click at [228, 31] on icon "close" at bounding box center [229, 32] width 4 height 4
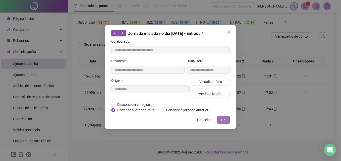
click at [227, 121] on button "OK" at bounding box center [223, 120] width 13 height 8
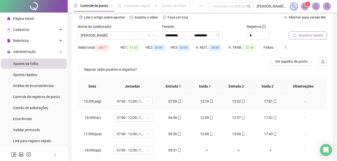
scroll to position [0, 0]
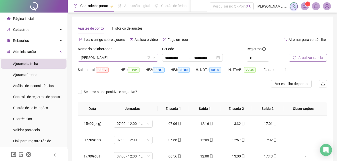
click at [139, 58] on span "[PERSON_NAME]" at bounding box center [118, 58] width 74 height 8
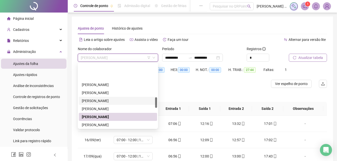
scroll to position [201, 0]
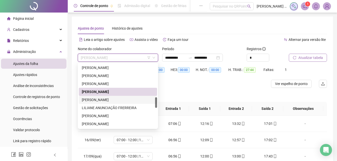
click at [116, 99] on div "[PERSON_NAME]" at bounding box center [118, 100] width 72 height 6
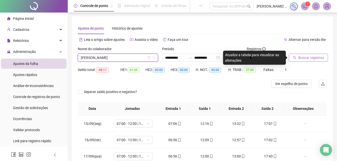
click at [316, 60] on span "Buscar registros" at bounding box center [312, 58] width 26 height 6
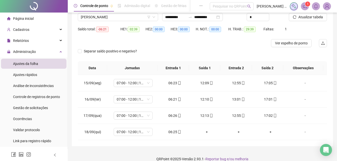
scroll to position [47, 0]
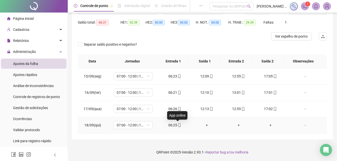
click at [179, 125] on icon "mobile" at bounding box center [180, 126] width 4 height 4
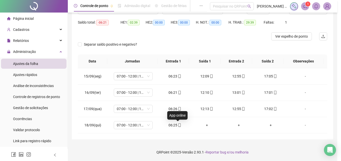
type input "**********"
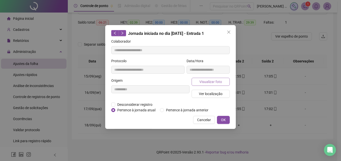
click at [213, 83] on span "Visualizar foto" at bounding box center [210, 82] width 23 height 6
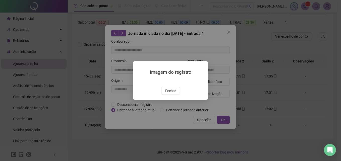
drag, startPoint x: 174, startPoint y: 123, endPoint x: 194, endPoint y: 106, distance: 26.0
click at [174, 95] on button "Fechar" at bounding box center [170, 91] width 19 height 8
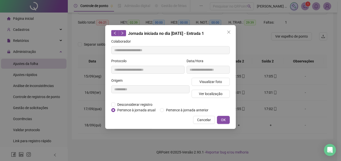
click at [213, 92] on span "Ver localização" at bounding box center [211, 94] width 24 height 6
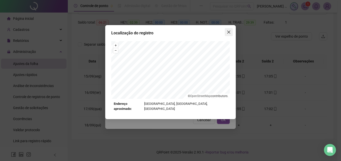
click at [228, 32] on icon "close" at bounding box center [229, 32] width 4 height 4
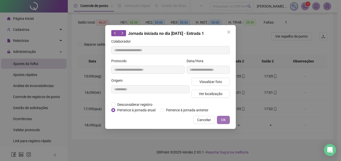
click at [223, 121] on span "OK" at bounding box center [223, 120] width 5 height 6
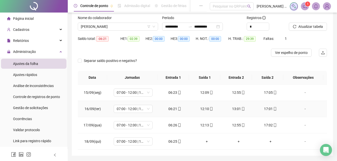
scroll to position [22, 0]
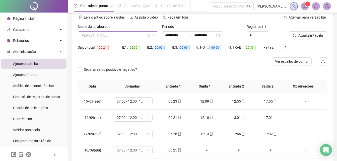
click at [133, 35] on span "[PERSON_NAME]" at bounding box center [118, 36] width 74 height 8
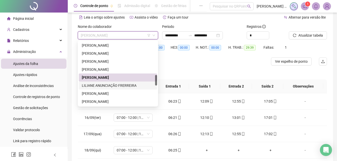
click at [121, 86] on div "LILIANE ANUNCIAÇÃO FRERREIRA" at bounding box center [118, 86] width 72 height 6
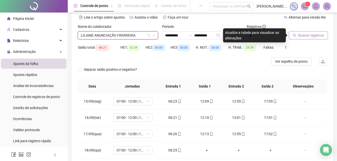
click at [306, 36] on span "Buscar registros" at bounding box center [312, 36] width 26 height 6
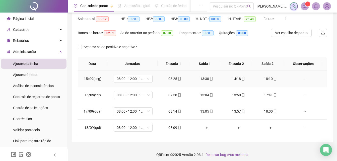
scroll to position [54, 0]
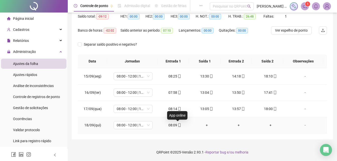
click at [178, 125] on icon "mobile" at bounding box center [180, 126] width 4 height 4
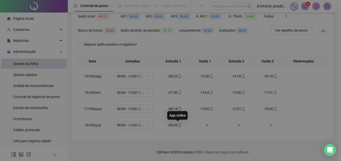
type input "**********"
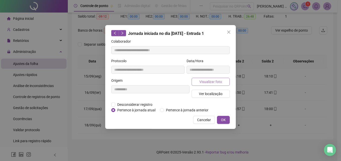
click at [205, 83] on span "Visualizar foto" at bounding box center [210, 82] width 23 height 6
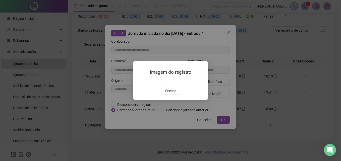
click at [139, 81] on img at bounding box center [139, 81] width 0 height 0
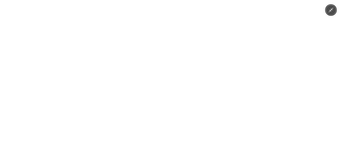
click at [243, 91] on div at bounding box center [170, 80] width 341 height 161
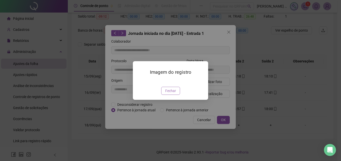
click at [163, 95] on button "Fechar" at bounding box center [170, 91] width 19 height 8
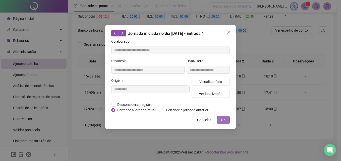
click at [224, 120] on span "OK" at bounding box center [223, 120] width 5 height 6
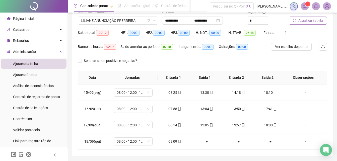
scroll to position [28, 0]
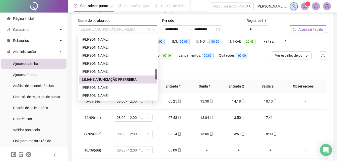
click at [146, 25] on div "LILIANE ANUNCIAÇÃO FRERREIRA" at bounding box center [118, 29] width 80 height 8
click at [112, 86] on div "[PERSON_NAME]" at bounding box center [118, 88] width 72 height 6
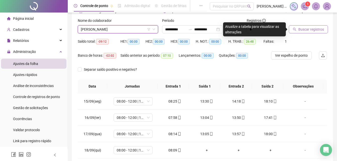
click at [313, 32] on span "Buscar registros" at bounding box center [312, 30] width 26 height 6
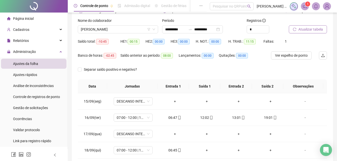
scroll to position [3, 0]
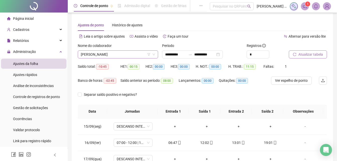
click at [137, 52] on span "[PERSON_NAME]" at bounding box center [118, 55] width 74 height 8
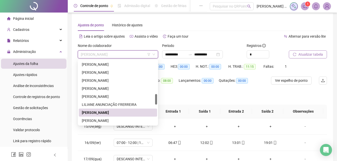
scroll to position [226, 0]
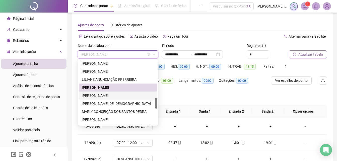
click at [103, 96] on div "[PERSON_NAME]" at bounding box center [118, 96] width 72 height 6
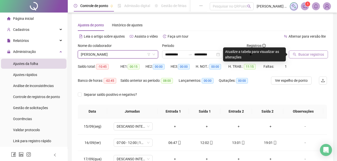
click at [315, 53] on span "Buscar registros" at bounding box center [312, 55] width 26 height 6
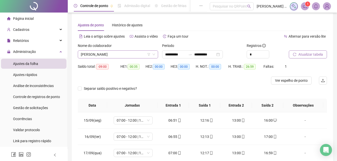
click at [122, 58] on span "[PERSON_NAME]" at bounding box center [118, 55] width 74 height 8
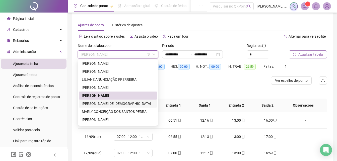
click at [118, 104] on div "[PERSON_NAME] DE [DEMOGRAPHIC_DATA]" at bounding box center [118, 104] width 72 height 6
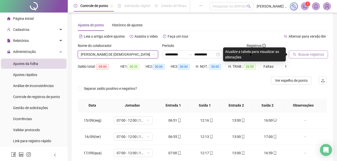
click at [221, 36] on div "Alternar para versão lite" at bounding box center [265, 36] width 125 height 8
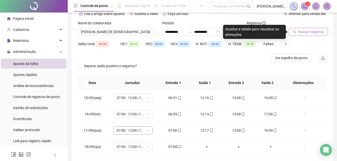
scroll to position [0, 0]
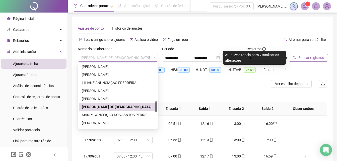
click at [138, 57] on span "[PERSON_NAME] DE [DEMOGRAPHIC_DATA]" at bounding box center [118, 58] width 74 height 8
click at [108, 101] on div "[PERSON_NAME]" at bounding box center [118, 99] width 72 height 6
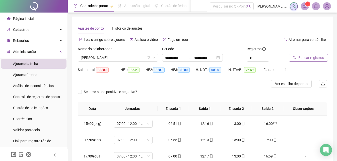
click at [304, 56] on span "Buscar registros" at bounding box center [312, 58] width 26 height 6
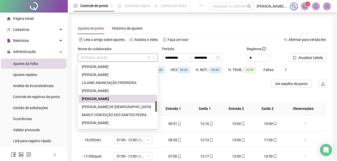
click at [143, 59] on span "[PERSON_NAME]" at bounding box center [118, 58] width 74 height 8
click at [110, 109] on div "[PERSON_NAME] DE [DEMOGRAPHIC_DATA]" at bounding box center [118, 107] width 72 height 6
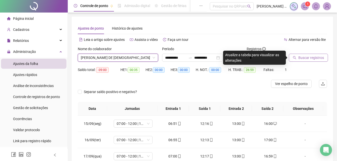
click at [312, 60] on span "Buscar registros" at bounding box center [312, 58] width 26 height 6
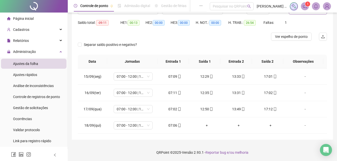
scroll to position [47, 0]
click at [179, 125] on icon "mobile" at bounding box center [180, 126] width 2 height 4
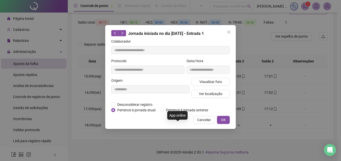
type input "**********"
click at [214, 80] on span "Visualizar foto" at bounding box center [210, 82] width 23 height 6
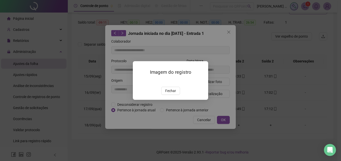
drag, startPoint x: 175, startPoint y: 123, endPoint x: 175, endPoint y: 119, distance: 4.1
click at [175, 95] on button "Fechar" at bounding box center [170, 91] width 19 height 8
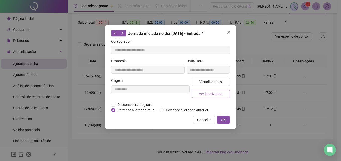
click at [209, 97] on button "Ver localização" at bounding box center [211, 94] width 38 height 8
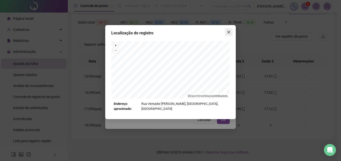
click at [229, 31] on icon "close" at bounding box center [229, 32] width 4 height 4
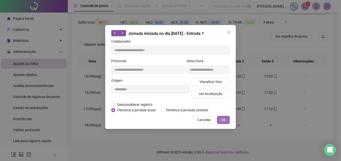
click at [222, 121] on span "OK" at bounding box center [223, 120] width 5 height 6
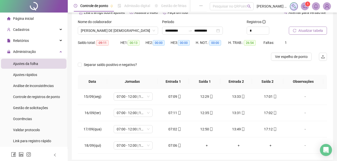
scroll to position [0, 0]
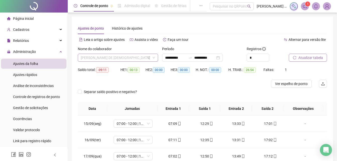
click at [142, 57] on span "[PERSON_NAME] DE [DEMOGRAPHIC_DATA]" at bounding box center [118, 58] width 74 height 8
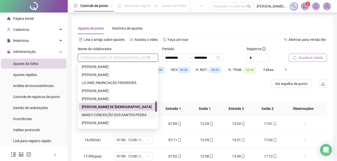
click at [104, 115] on div "MARLY CONCEIÇÃO DOS SANTOS PEDRA" at bounding box center [118, 115] width 72 height 6
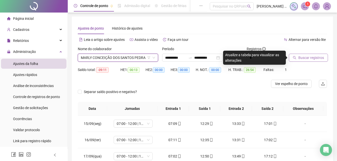
click at [310, 58] on span "Buscar registros" at bounding box center [312, 58] width 26 height 6
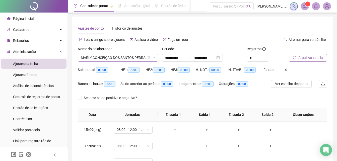
click at [125, 59] on span "MARLY CONCEIÇÃO DOS SANTOS PEDRA" at bounding box center [118, 58] width 74 height 8
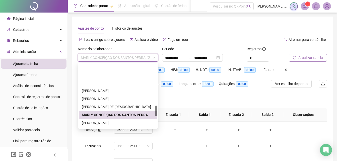
scroll to position [251, 0]
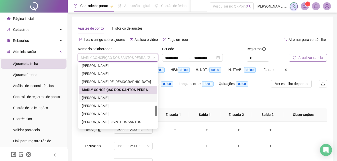
click at [108, 96] on div "[PERSON_NAME]" at bounding box center [118, 98] width 72 height 6
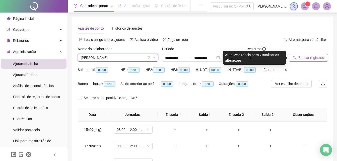
click at [311, 56] on span "Buscar registros" at bounding box center [312, 58] width 26 height 6
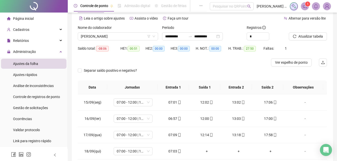
scroll to position [47, 0]
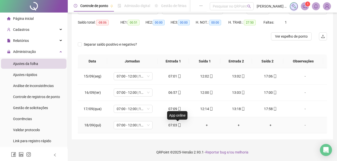
click at [178, 126] on icon "mobile" at bounding box center [180, 126] width 4 height 4
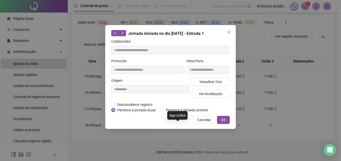
type input "**********"
click at [210, 79] on span "Visualizar foto" at bounding box center [210, 82] width 23 height 6
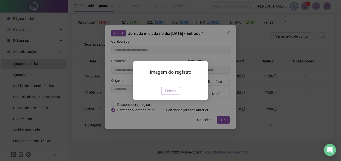
click at [164, 95] on button "Fechar" at bounding box center [170, 91] width 19 height 8
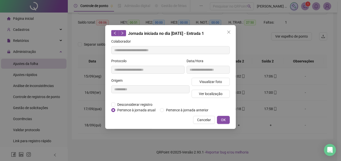
click at [216, 88] on div "Visualizar foto Ver localização" at bounding box center [211, 90] width 40 height 24
click at [211, 95] on span "Ver localização" at bounding box center [211, 94] width 24 height 6
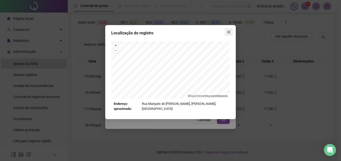
click at [227, 33] on icon "close" at bounding box center [229, 32] width 4 height 4
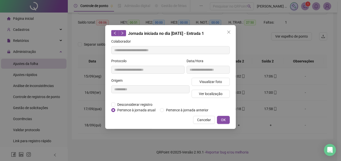
drag, startPoint x: 225, startPoint y: 122, endPoint x: 164, endPoint y: 107, distance: 63.1
click at [224, 122] on span "OK" at bounding box center [223, 120] width 5 height 6
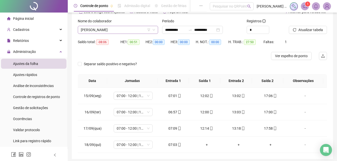
scroll to position [22, 0]
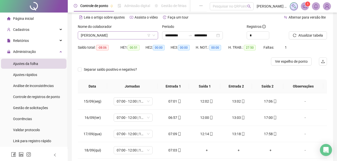
click at [133, 37] on span "[PERSON_NAME]" at bounding box center [118, 36] width 74 height 8
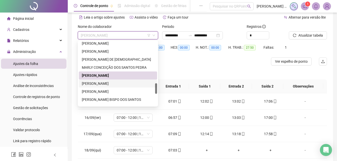
click at [109, 85] on div "[PERSON_NAME]" at bounding box center [118, 84] width 72 height 6
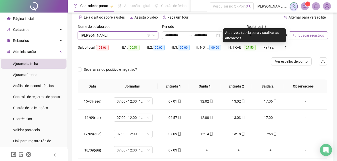
click at [316, 31] on div "Buscar registros" at bounding box center [308, 32] width 38 height 16
drag, startPoint x: 315, startPoint y: 32, endPoint x: 313, endPoint y: 35, distance: 3.6
click at [313, 35] on span "Buscar registros" at bounding box center [312, 36] width 26 height 6
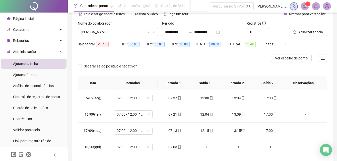
scroll to position [47, 0]
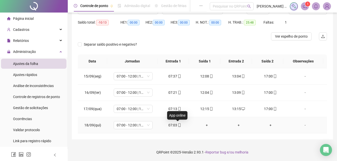
click at [179, 126] on icon "mobile" at bounding box center [180, 126] width 2 height 4
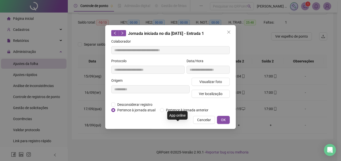
type input "**********"
click at [216, 81] on span "Visualizar foto" at bounding box center [210, 82] width 23 height 6
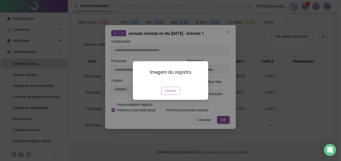
click at [169, 94] on span "Fechar" at bounding box center [170, 91] width 11 height 6
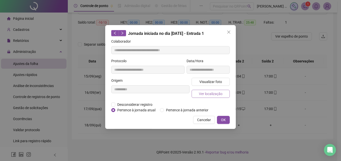
click at [217, 93] on span "Ver localização" at bounding box center [211, 94] width 24 height 6
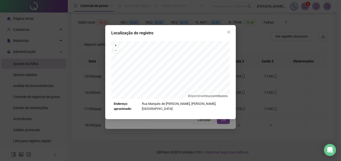
click at [230, 32] on icon "close" at bounding box center [229, 32] width 4 height 4
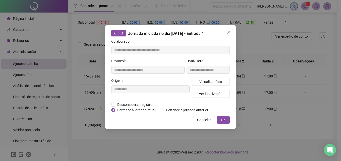
click at [222, 119] on span "OK" at bounding box center [223, 120] width 5 height 6
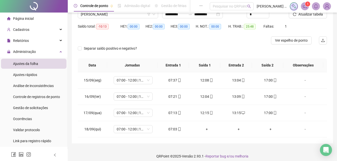
scroll to position [22, 0]
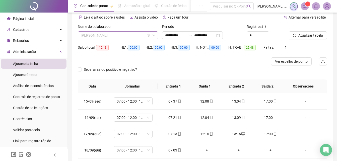
click at [136, 37] on span "[PERSON_NAME]" at bounding box center [118, 36] width 74 height 8
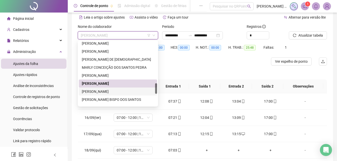
click at [113, 92] on div "[PERSON_NAME]" at bounding box center [118, 92] width 72 height 6
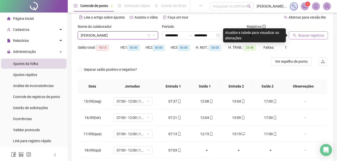
click at [311, 38] on button "Buscar registros" at bounding box center [308, 35] width 39 height 8
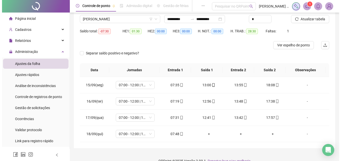
scroll to position [47, 0]
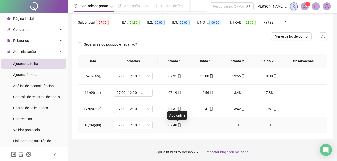
click at [178, 126] on icon "mobile" at bounding box center [180, 126] width 4 height 4
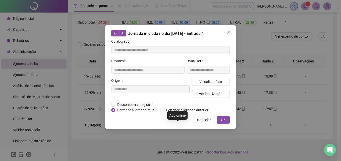
type input "**********"
click at [210, 86] on div "Visualizar foto Ver localização" at bounding box center [211, 90] width 40 height 24
click at [210, 81] on span "Visualizar foto" at bounding box center [210, 82] width 23 height 6
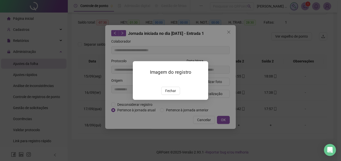
click at [139, 81] on img at bounding box center [139, 81] width 0 height 0
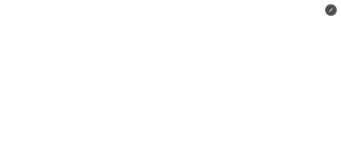
click at [244, 59] on div at bounding box center [170, 80] width 341 height 161
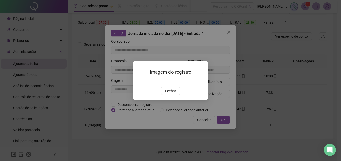
drag, startPoint x: 174, startPoint y: 121, endPoint x: 178, endPoint y: 122, distance: 4.9
click at [173, 94] on span "Fechar" at bounding box center [170, 91] width 11 height 6
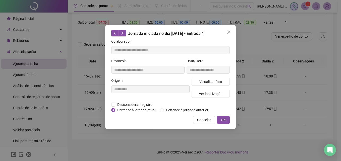
click at [221, 123] on button "OK" at bounding box center [223, 120] width 13 height 8
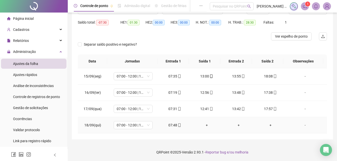
click at [178, 126] on icon "mobile" at bounding box center [180, 126] width 4 height 4
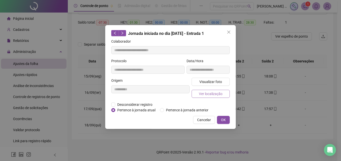
click at [206, 93] on span "Ver localização" at bounding box center [211, 94] width 24 height 6
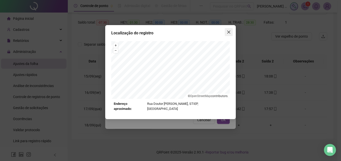
drag, startPoint x: 231, startPoint y: 34, endPoint x: 227, endPoint y: 35, distance: 3.8
click at [231, 34] on button "Close" at bounding box center [229, 32] width 8 height 8
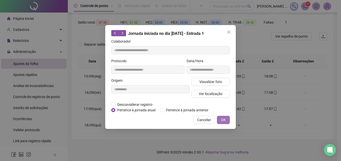
drag, startPoint x: 221, startPoint y: 119, endPoint x: 209, endPoint y: 114, distance: 12.9
click at [221, 119] on button "OK" at bounding box center [223, 120] width 13 height 8
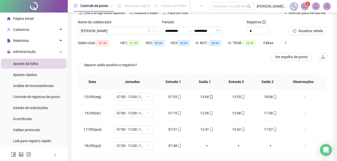
scroll to position [0, 0]
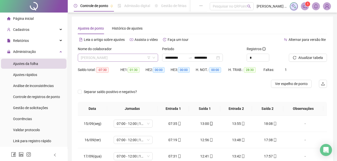
click at [141, 59] on span "[PERSON_NAME]" at bounding box center [118, 58] width 74 height 8
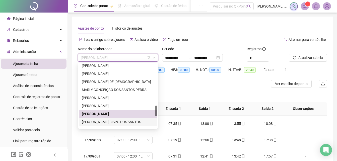
click at [108, 122] on div "[PERSON_NAME] BISPO DOS SANTOS" at bounding box center [118, 122] width 72 height 6
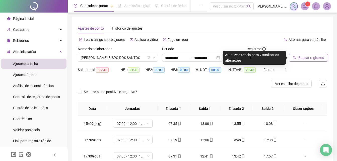
click at [299, 60] on span "Buscar registros" at bounding box center [312, 58] width 26 height 6
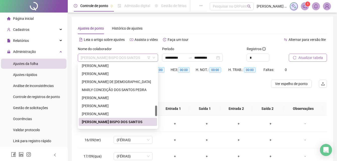
click at [137, 56] on span "[PERSON_NAME] BISPO DOS SANTOS" at bounding box center [118, 58] width 74 height 8
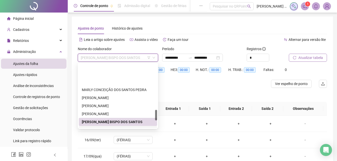
scroll to position [276, 0]
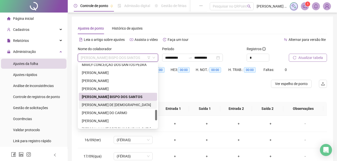
click at [110, 106] on div "[PERSON_NAME] DE [DEMOGRAPHIC_DATA]" at bounding box center [118, 105] width 72 height 6
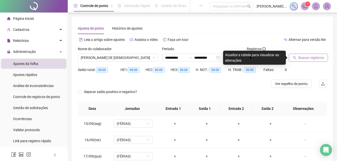
click at [310, 59] on span "Buscar registros" at bounding box center [312, 58] width 26 height 6
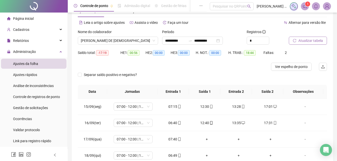
scroll to position [47, 0]
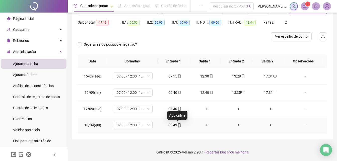
click at [178, 125] on icon "mobile" at bounding box center [180, 126] width 4 height 4
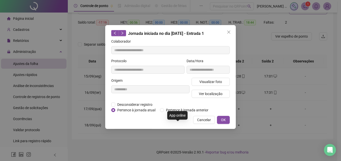
type input "**********"
click at [199, 84] on button "Visualizar foto" at bounding box center [211, 82] width 38 height 8
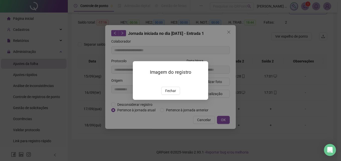
drag, startPoint x: 171, startPoint y: 121, endPoint x: 200, endPoint y: 102, distance: 35.0
click at [171, 94] on span "Fechar" at bounding box center [170, 91] width 11 height 6
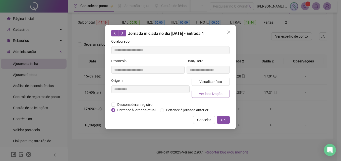
click at [209, 91] on span "Ver localização" at bounding box center [211, 94] width 24 height 6
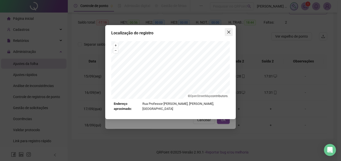
click at [229, 31] on icon "close" at bounding box center [229, 32] width 4 height 4
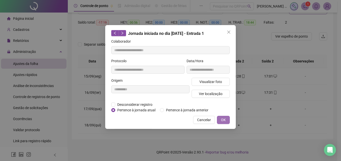
click at [228, 121] on button "OK" at bounding box center [223, 120] width 13 height 8
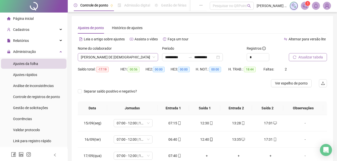
scroll to position [0, 0]
drag, startPoint x: 134, startPoint y: 62, endPoint x: 132, endPoint y: 59, distance: 3.8
click at [134, 62] on div "Nome do colaborador [PERSON_NAME] DE JESUS" at bounding box center [118, 56] width 84 height 20
click at [132, 59] on span "[PERSON_NAME] DE [DEMOGRAPHIC_DATA]" at bounding box center [118, 58] width 74 height 8
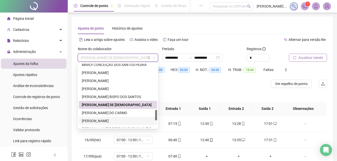
click at [101, 122] on div "[PERSON_NAME]" at bounding box center [118, 121] width 72 height 6
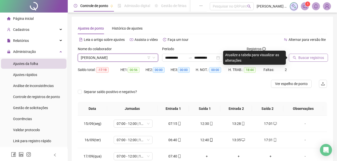
click at [306, 61] on button "Buscar registros" at bounding box center [308, 58] width 39 height 8
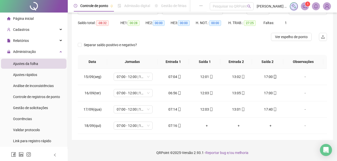
scroll to position [47, 0]
click at [178, 127] on icon "mobile" at bounding box center [180, 126] width 4 height 4
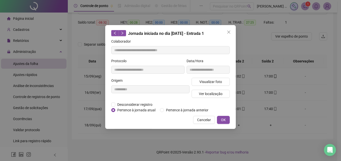
type input "**********"
click at [210, 82] on span "Visualizar foto" at bounding box center [210, 82] width 23 height 6
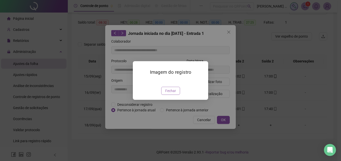
click at [169, 94] on span "Fechar" at bounding box center [170, 91] width 11 height 6
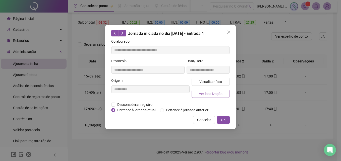
click at [204, 95] on span "Ver localização" at bounding box center [211, 94] width 24 height 6
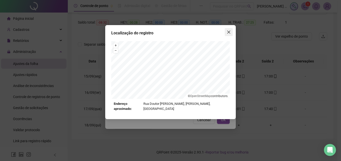
click at [229, 31] on icon "close" at bounding box center [229, 32] width 4 height 4
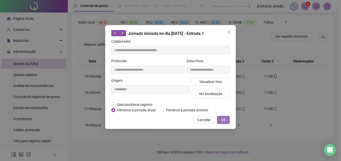
click at [227, 122] on button "OK" at bounding box center [223, 120] width 13 height 8
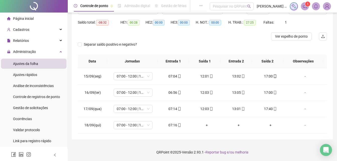
scroll to position [0, 0]
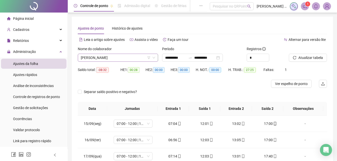
click at [134, 56] on span "[PERSON_NAME]" at bounding box center [118, 58] width 74 height 8
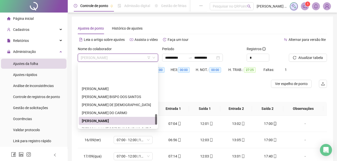
scroll to position [301, 0]
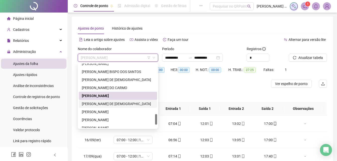
click at [104, 106] on div "[PERSON_NAME] DE [DEMOGRAPHIC_DATA]" at bounding box center [118, 104] width 72 height 6
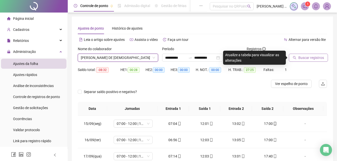
click at [299, 59] on span "Buscar registros" at bounding box center [312, 58] width 26 height 6
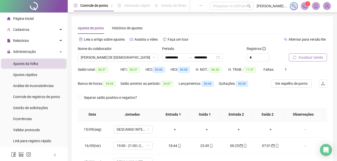
scroll to position [0, 0]
click at [133, 60] on span "[PERSON_NAME] DE [DEMOGRAPHIC_DATA]" at bounding box center [118, 58] width 74 height 8
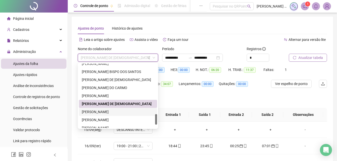
drag, startPoint x: 110, startPoint y: 113, endPoint x: 112, endPoint y: 112, distance: 2.7
click at [110, 113] on div "[PERSON_NAME]" at bounding box center [118, 112] width 72 height 6
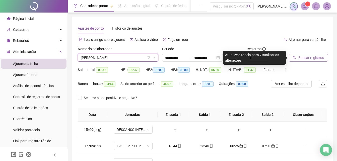
click at [307, 57] on span "Buscar registros" at bounding box center [312, 58] width 26 height 6
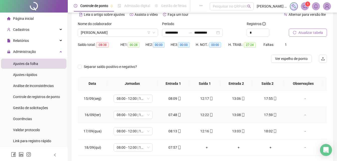
scroll to position [47, 0]
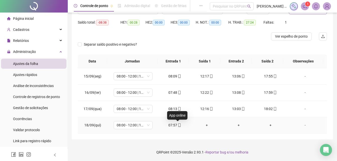
click at [178, 126] on icon "mobile" at bounding box center [180, 126] width 4 height 4
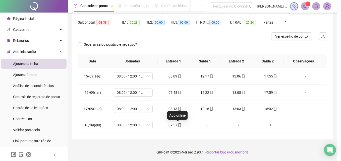
type input "**********"
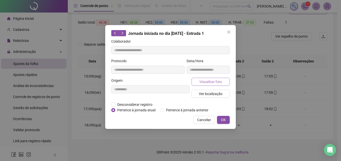
click at [208, 83] on span "Visualizar foto" at bounding box center [210, 82] width 23 height 6
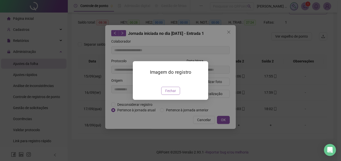
click at [170, 94] on span "Fechar" at bounding box center [170, 91] width 11 height 6
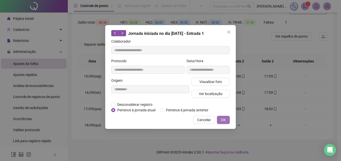
click at [224, 118] on span "OK" at bounding box center [223, 120] width 5 height 6
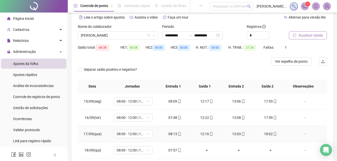
scroll to position [0, 0]
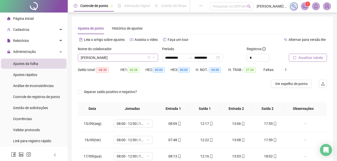
click at [134, 57] on span "[PERSON_NAME]" at bounding box center [118, 58] width 74 height 8
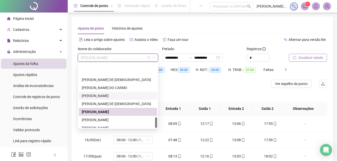
scroll to position [322, 0]
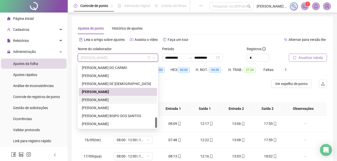
click at [111, 100] on div "[PERSON_NAME]" at bounding box center [118, 100] width 72 height 6
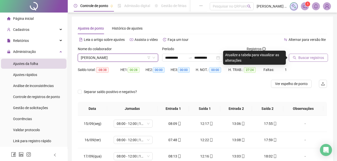
click at [308, 57] on span "Buscar registros" at bounding box center [312, 58] width 26 height 6
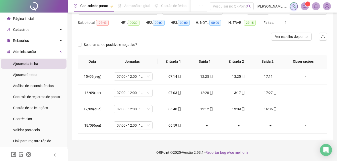
scroll to position [47, 0]
click at [178, 125] on icon "mobile" at bounding box center [180, 126] width 4 height 4
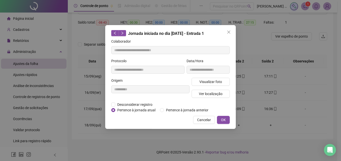
type input "**********"
click at [212, 82] on span "Visualizar foto" at bounding box center [210, 82] width 23 height 6
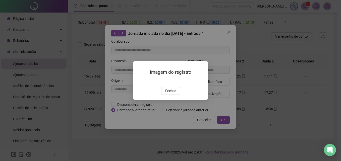
drag, startPoint x: 173, startPoint y: 120, endPoint x: 193, endPoint y: 103, distance: 26.6
click at [173, 94] on span "Fechar" at bounding box center [170, 91] width 11 height 6
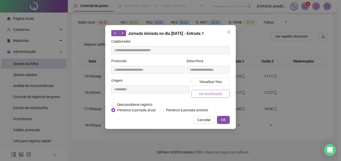
click at [209, 95] on span "Ver localização" at bounding box center [211, 94] width 24 height 6
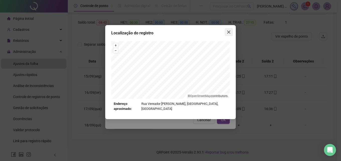
click at [230, 33] on icon "close" at bounding box center [228, 32] width 3 height 3
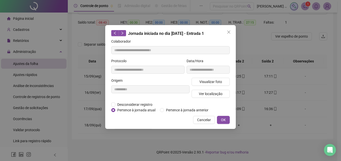
click at [227, 117] on button "OK" at bounding box center [223, 120] width 13 height 8
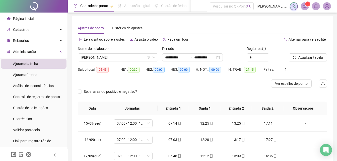
scroll to position [0, 0]
click at [136, 61] on span "[PERSON_NAME]" at bounding box center [118, 58] width 74 height 8
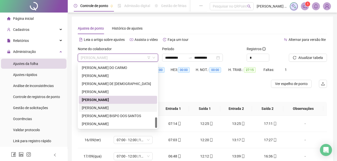
click at [113, 108] on div "[PERSON_NAME]" at bounding box center [118, 108] width 72 height 6
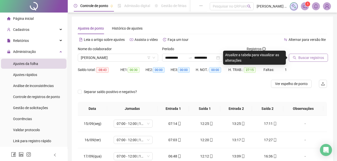
click at [316, 59] on span "Buscar registros" at bounding box center [312, 58] width 26 height 6
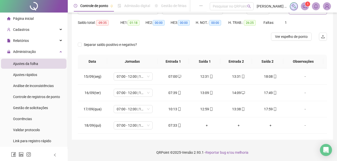
scroll to position [47, 0]
click at [179, 127] on icon "mobile" at bounding box center [180, 126] width 2 height 4
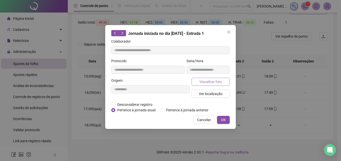
click at [210, 84] on span "Visualizar foto" at bounding box center [210, 82] width 23 height 6
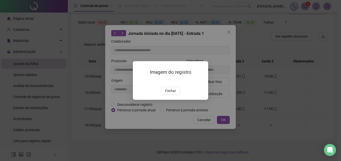
click at [176, 95] on button "Fechar" at bounding box center [170, 91] width 19 height 8
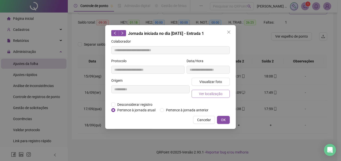
click at [204, 96] on span "Ver localização" at bounding box center [211, 94] width 24 height 6
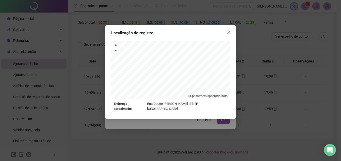
drag, startPoint x: 230, startPoint y: 33, endPoint x: 210, endPoint y: 51, distance: 27.6
click at [230, 33] on icon "close" at bounding box center [229, 32] width 4 height 4
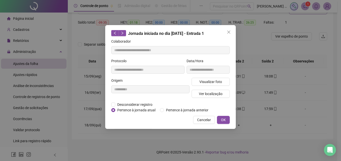
click at [223, 124] on div "**********" at bounding box center [170, 77] width 131 height 104
drag, startPoint x: 225, startPoint y: 121, endPoint x: 228, endPoint y: 119, distance: 3.4
click at [225, 120] on span "OK" at bounding box center [223, 120] width 5 height 6
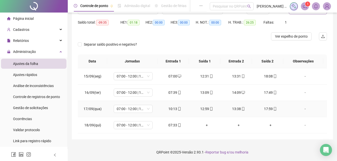
click at [302, 109] on div "-" at bounding box center [306, 109] width 30 height 6
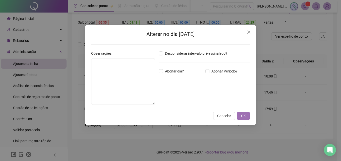
click at [242, 116] on span "OK" at bounding box center [243, 116] width 5 height 6
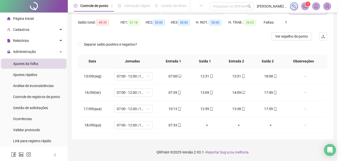
click at [249, 33] on body "**********" at bounding box center [168, 33] width 337 height 161
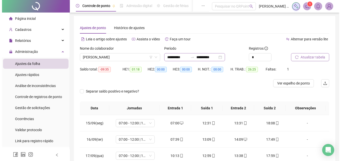
scroll to position [0, 0]
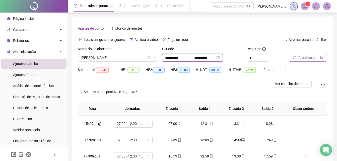
click at [186, 59] on input "**********" at bounding box center [175, 58] width 21 height 6
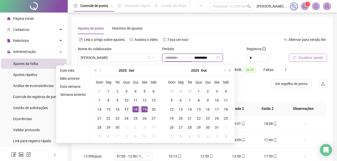
type input "**********"
click at [124, 110] on div "17" at bounding box center [127, 110] width 6 height 6
type input "**********"
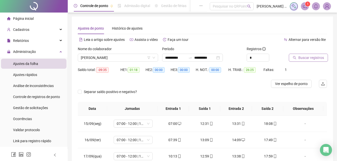
click at [302, 60] on span "Buscar registros" at bounding box center [312, 58] width 26 height 6
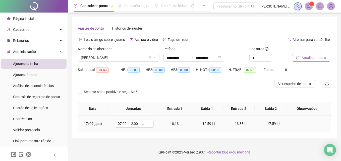
click at [306, 124] on div "-" at bounding box center [309, 124] width 30 height 6
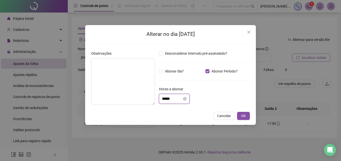
click at [176, 100] on input "*****" at bounding box center [172, 99] width 20 height 6
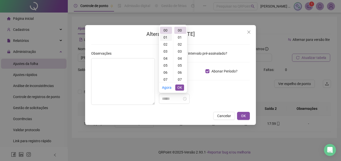
click at [168, 36] on div "01" at bounding box center [166, 37] width 12 height 7
click at [183, 52] on div "53" at bounding box center [180, 51] width 12 height 7
type input "*****"
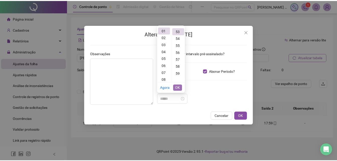
scroll to position [373, 0]
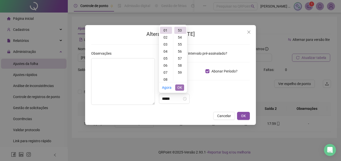
click at [179, 87] on span "OK" at bounding box center [179, 88] width 5 height 6
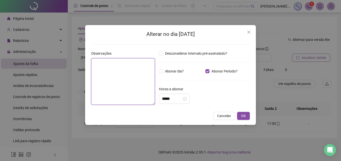
click at [124, 61] on textarea at bounding box center [123, 81] width 64 height 47
type textarea "**********"
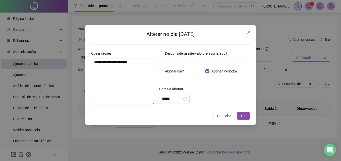
click at [251, 116] on div "**********" at bounding box center [170, 75] width 171 height 100
click at [247, 117] on button "OK" at bounding box center [243, 116] width 13 height 8
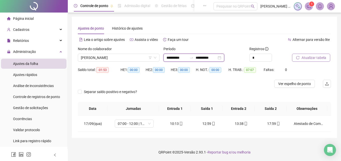
click at [169, 60] on input "**********" at bounding box center [177, 58] width 21 height 6
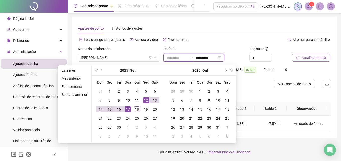
type input "**********"
click at [109, 111] on div "15" at bounding box center [110, 110] width 6 height 6
type input "**********"
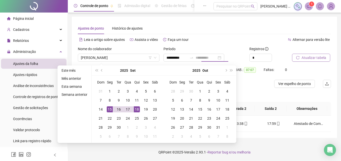
click at [137, 110] on div "18" at bounding box center [137, 110] width 6 height 6
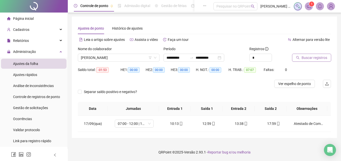
click at [305, 59] on span "Buscar registros" at bounding box center [315, 58] width 26 height 6
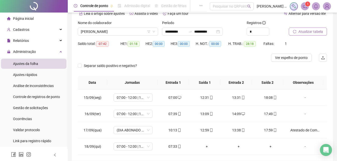
scroll to position [0, 0]
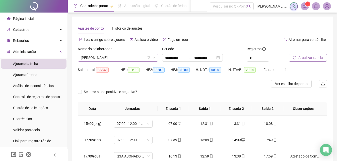
click at [130, 60] on span "[PERSON_NAME]" at bounding box center [118, 58] width 74 height 8
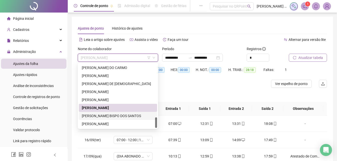
click at [95, 118] on div "[PERSON_NAME] BISPO DOS SANTOS" at bounding box center [118, 116] width 72 height 6
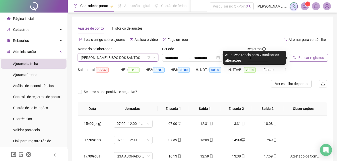
click at [307, 60] on span "Buscar registros" at bounding box center [312, 58] width 26 height 6
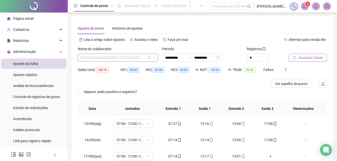
click at [142, 59] on span "[PERSON_NAME] BISPO DOS SANTOS" at bounding box center [118, 58] width 74 height 8
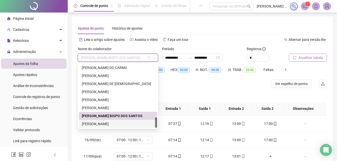
click at [112, 124] on div "[PERSON_NAME]" at bounding box center [118, 124] width 72 height 6
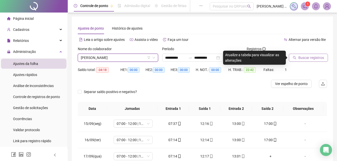
click at [311, 56] on span "Buscar registros" at bounding box center [312, 58] width 26 height 6
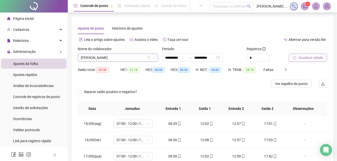
click at [136, 58] on span "[PERSON_NAME]" at bounding box center [118, 58] width 74 height 8
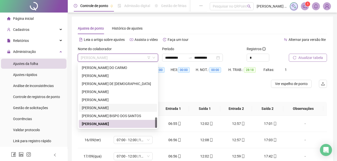
scroll to position [25, 0]
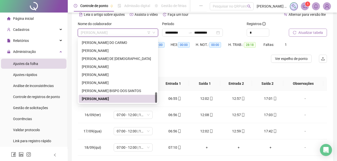
drag, startPoint x: 108, startPoint y: 99, endPoint x: 148, endPoint y: 92, distance: 40.8
click at [108, 99] on div "[PERSON_NAME]" at bounding box center [118, 99] width 72 height 6
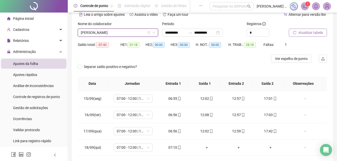
click at [301, 32] on span "Atualizar tabela" at bounding box center [311, 33] width 25 height 6
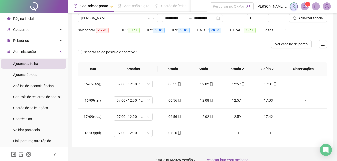
scroll to position [47, 0]
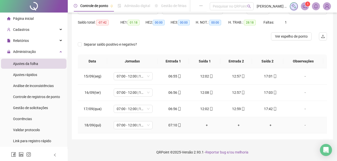
click at [178, 126] on icon "mobile" at bounding box center [180, 126] width 4 height 4
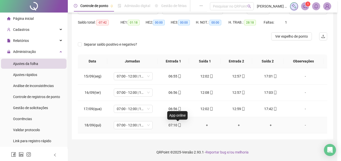
type input "**********"
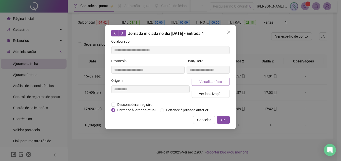
click at [220, 83] on span "Visualizar foto" at bounding box center [210, 82] width 23 height 6
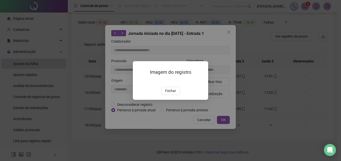
click at [174, 94] on span "Fechar" at bounding box center [170, 91] width 11 height 6
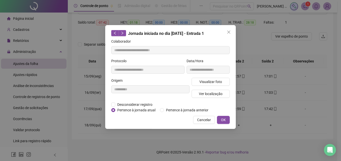
click at [204, 89] on div "Visualizar foto Ver localização" at bounding box center [211, 90] width 40 height 24
click at [204, 96] on span "Ver localização" at bounding box center [211, 94] width 24 height 6
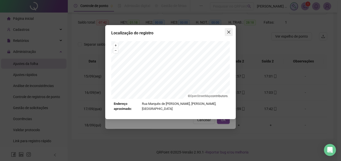
click at [229, 30] on icon "close" at bounding box center [229, 32] width 4 height 4
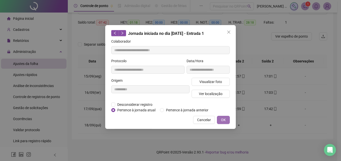
click at [221, 119] on span "OK" at bounding box center [223, 120] width 5 height 6
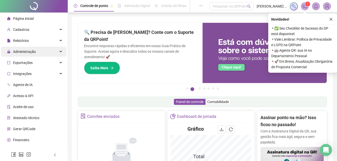
click at [39, 53] on div "Administração" at bounding box center [34, 52] width 66 height 10
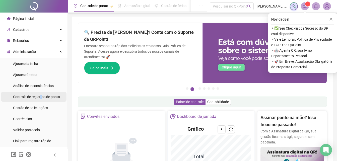
click at [42, 96] on span "Controle de registros de ponto" at bounding box center [36, 97] width 47 height 4
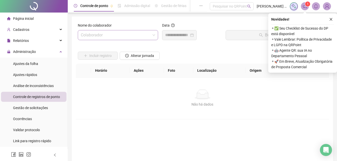
drag, startPoint x: 42, startPoint y: 96, endPoint x: 115, endPoint y: 39, distance: 93.1
click at [115, 39] on input "search" at bounding box center [116, 35] width 70 height 10
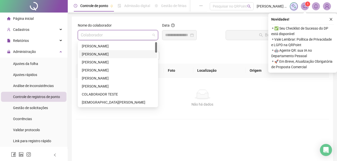
click at [108, 54] on div "[PERSON_NAME]" at bounding box center [118, 54] width 72 height 6
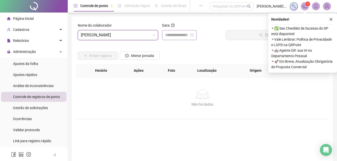
click at [179, 39] on div at bounding box center [179, 35] width 35 height 10
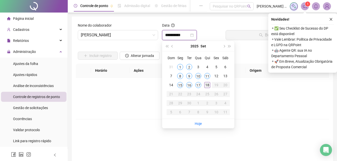
type input "**********"
click at [208, 85] on div "18" at bounding box center [207, 85] width 6 height 6
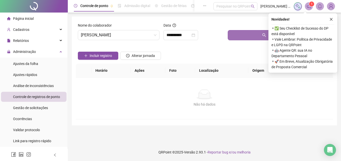
click at [241, 38] on button "Buscar registros" at bounding box center [279, 35] width 103 height 10
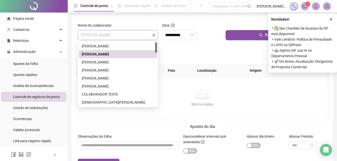
click at [135, 34] on span "[PERSON_NAME]" at bounding box center [118, 35] width 74 height 10
click at [105, 79] on div "[PERSON_NAME]" at bounding box center [118, 79] width 72 height 6
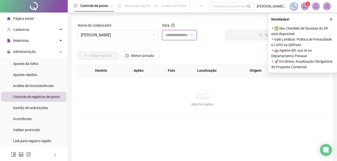
click at [185, 34] on input at bounding box center [177, 35] width 24 height 6
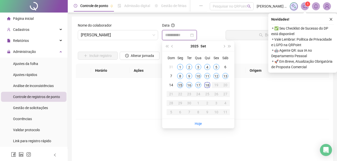
type input "**********"
drag, startPoint x: 179, startPoint y: 84, endPoint x: 204, endPoint y: 71, distance: 28.4
click at [179, 84] on div "15" at bounding box center [180, 85] width 6 height 6
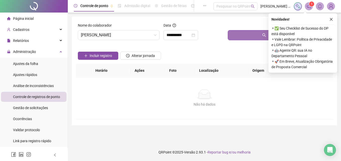
click at [246, 40] on button "Buscar registros" at bounding box center [279, 35] width 103 height 10
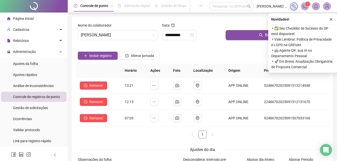
click at [335, 17] on div "Novidades ! ⚬ ✅ Seu Checklist de Sucesso do DP está disponível ⚬ Vale Lembrar: …" at bounding box center [303, 43] width 69 height 60
click at [331, 20] on icon "close" at bounding box center [332, 20] width 4 height 4
